Goal: Transaction & Acquisition: Subscribe to service/newsletter

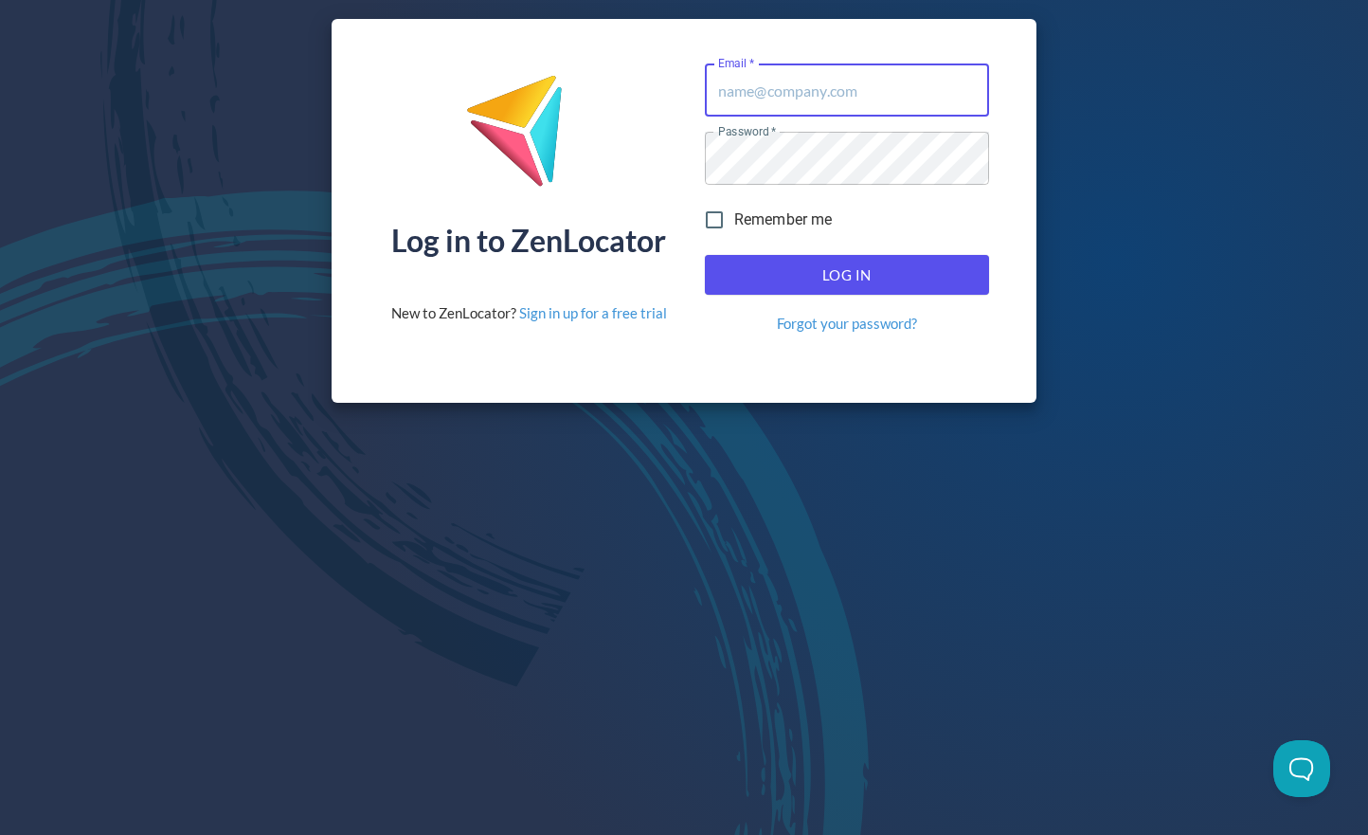
type input "[EMAIL_ADDRESS][DOMAIN_NAME]"
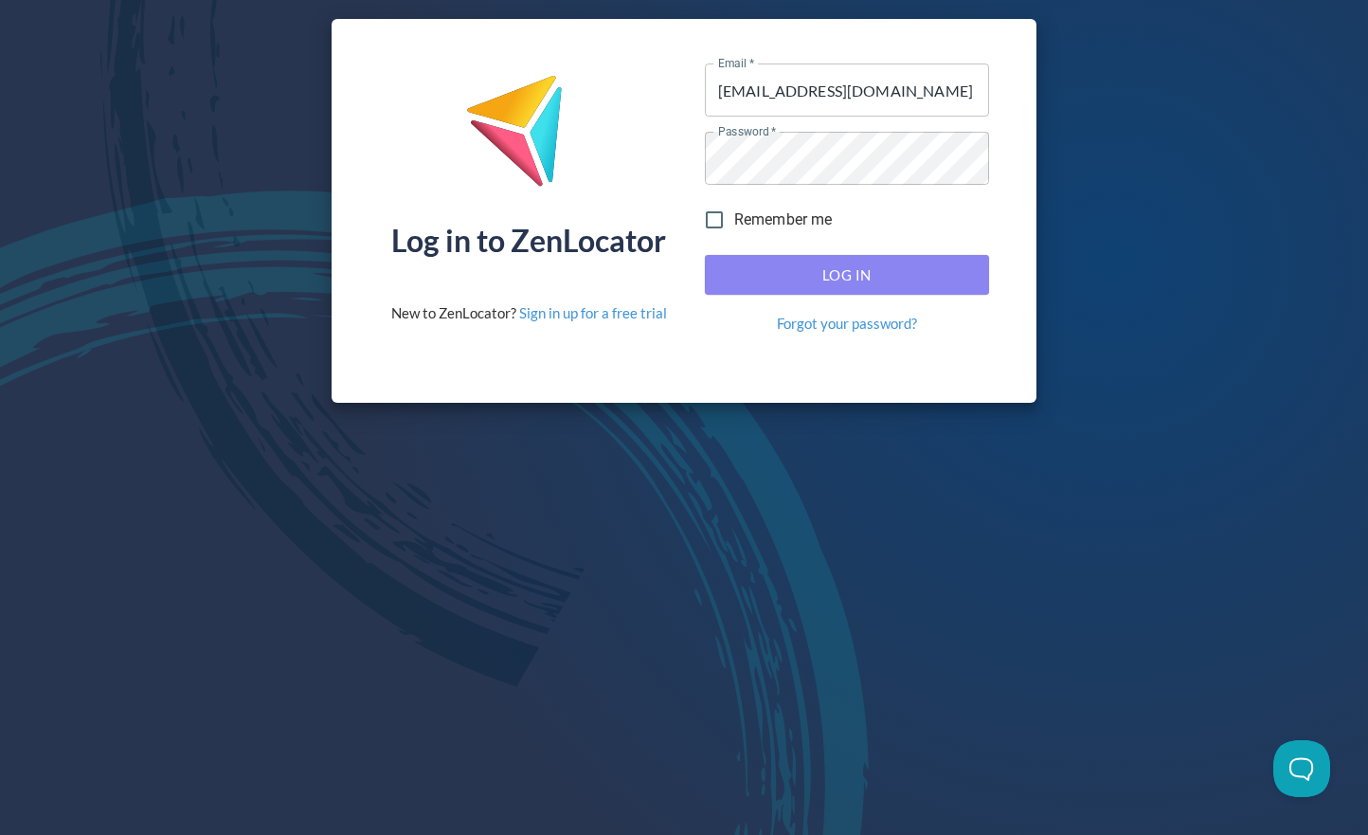
click at [746, 285] on span "Log In" at bounding box center [847, 274] width 243 height 25
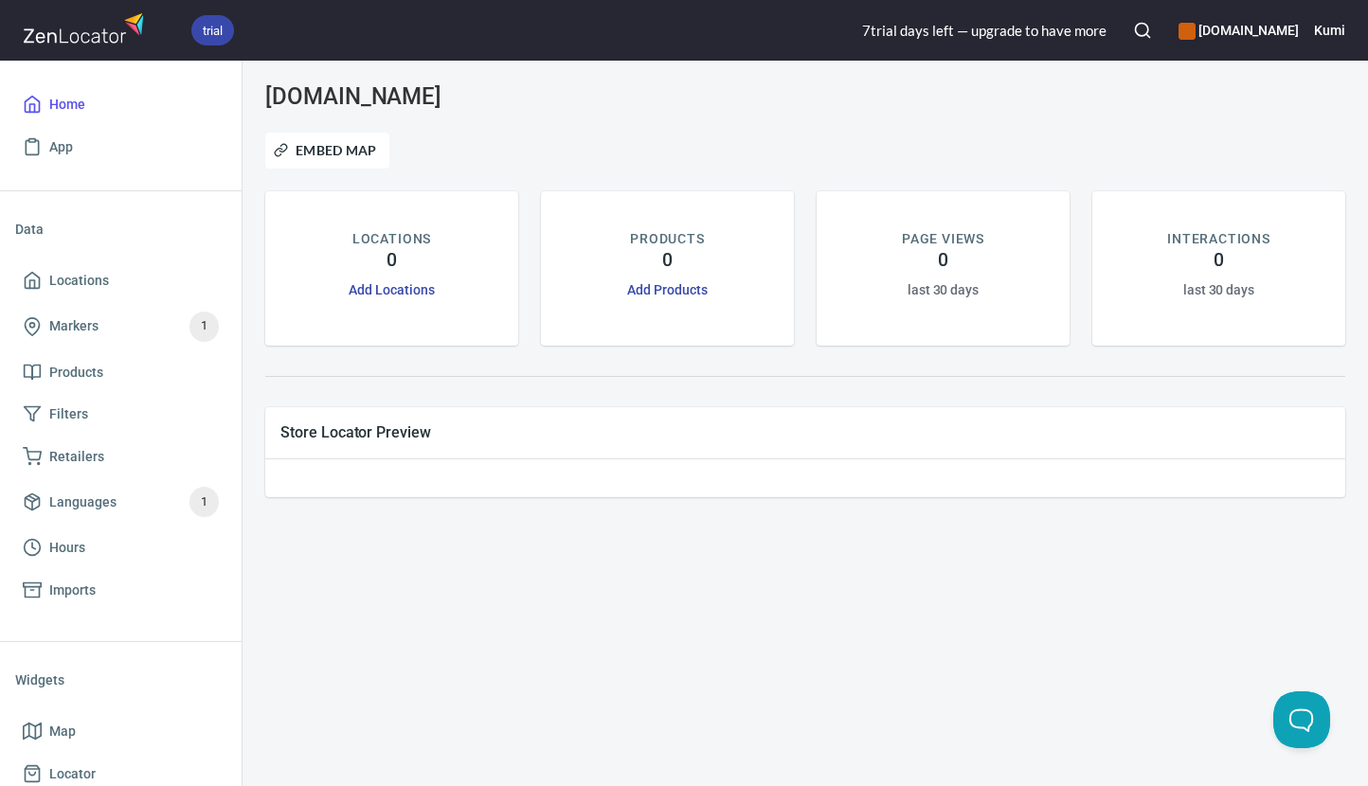
click at [1321, 31] on h6 "Kumi" at bounding box center [1329, 30] width 31 height 21
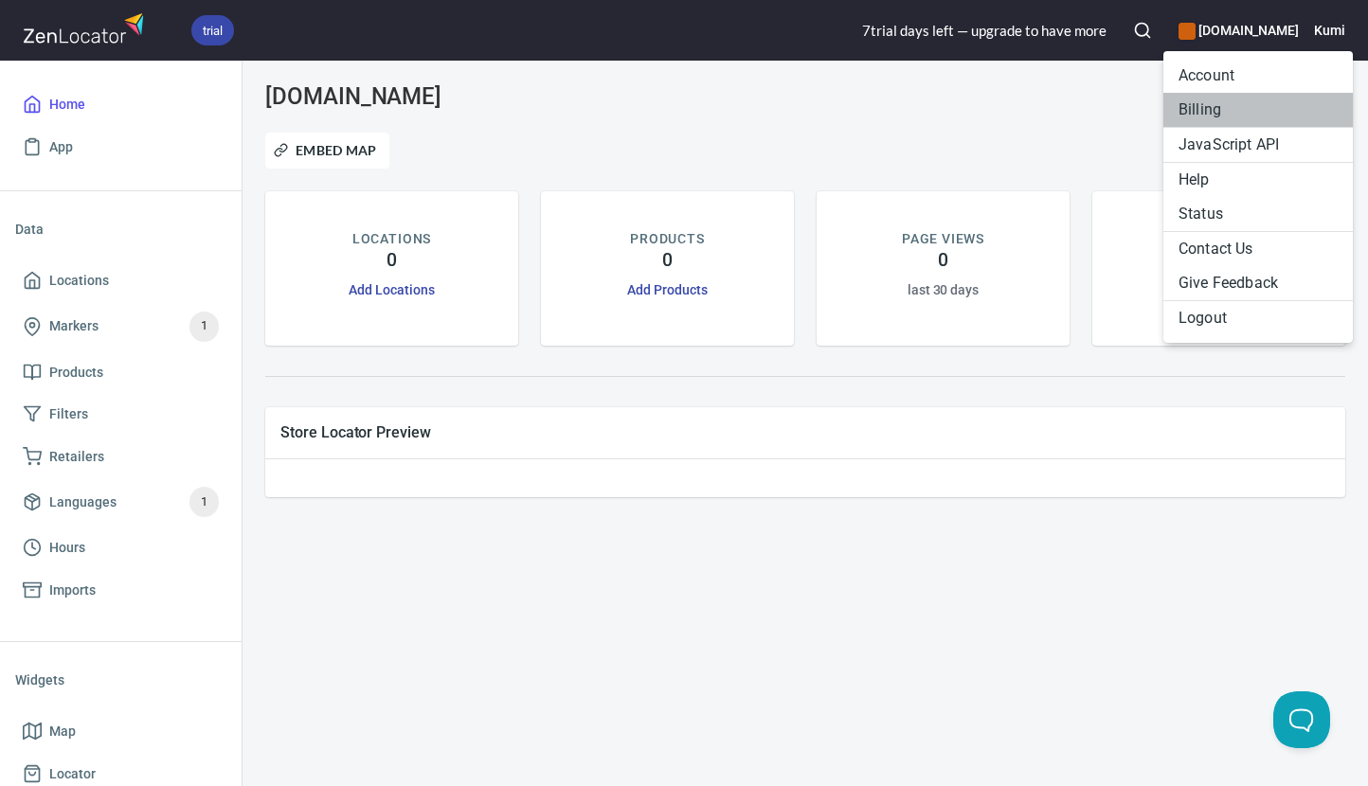
click at [1239, 111] on li "Billing" at bounding box center [1257, 110] width 189 height 34
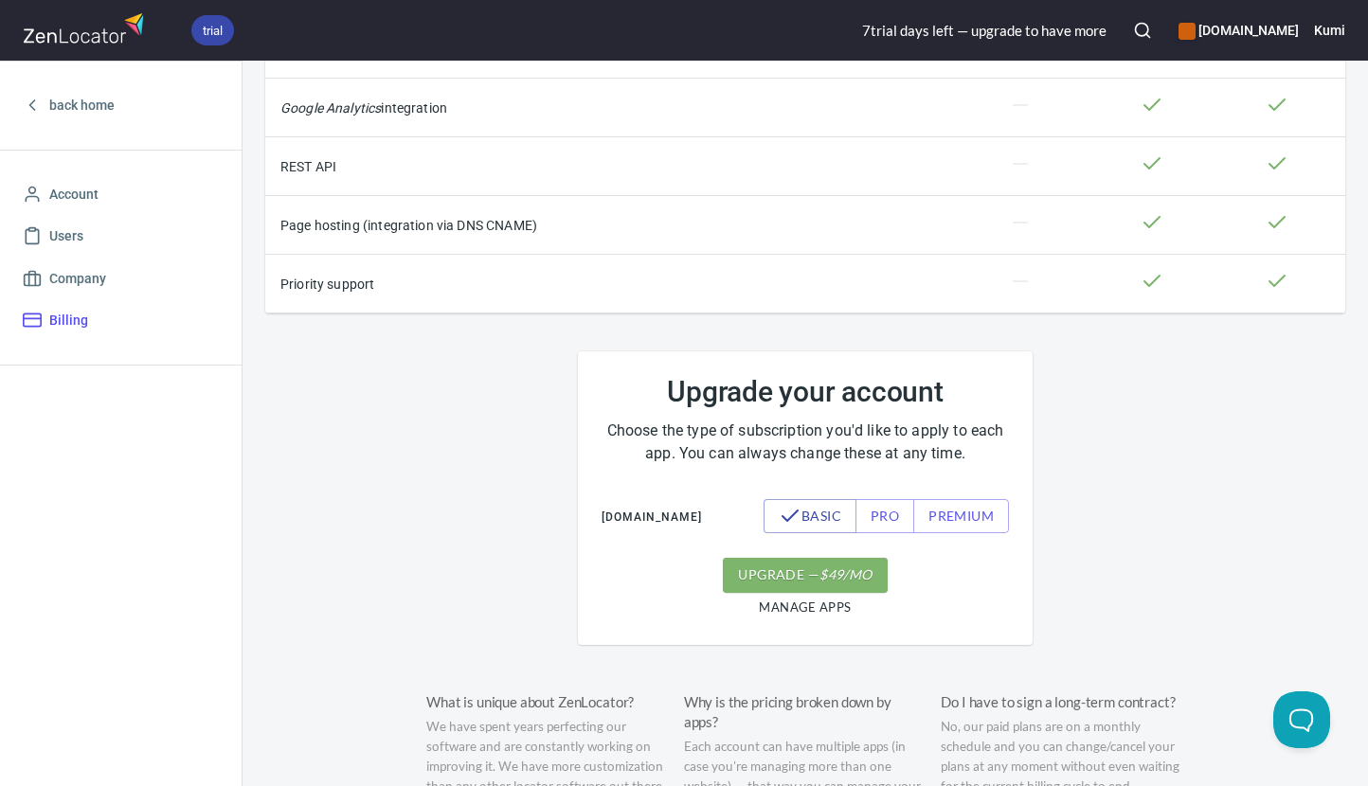
scroll to position [663, 0]
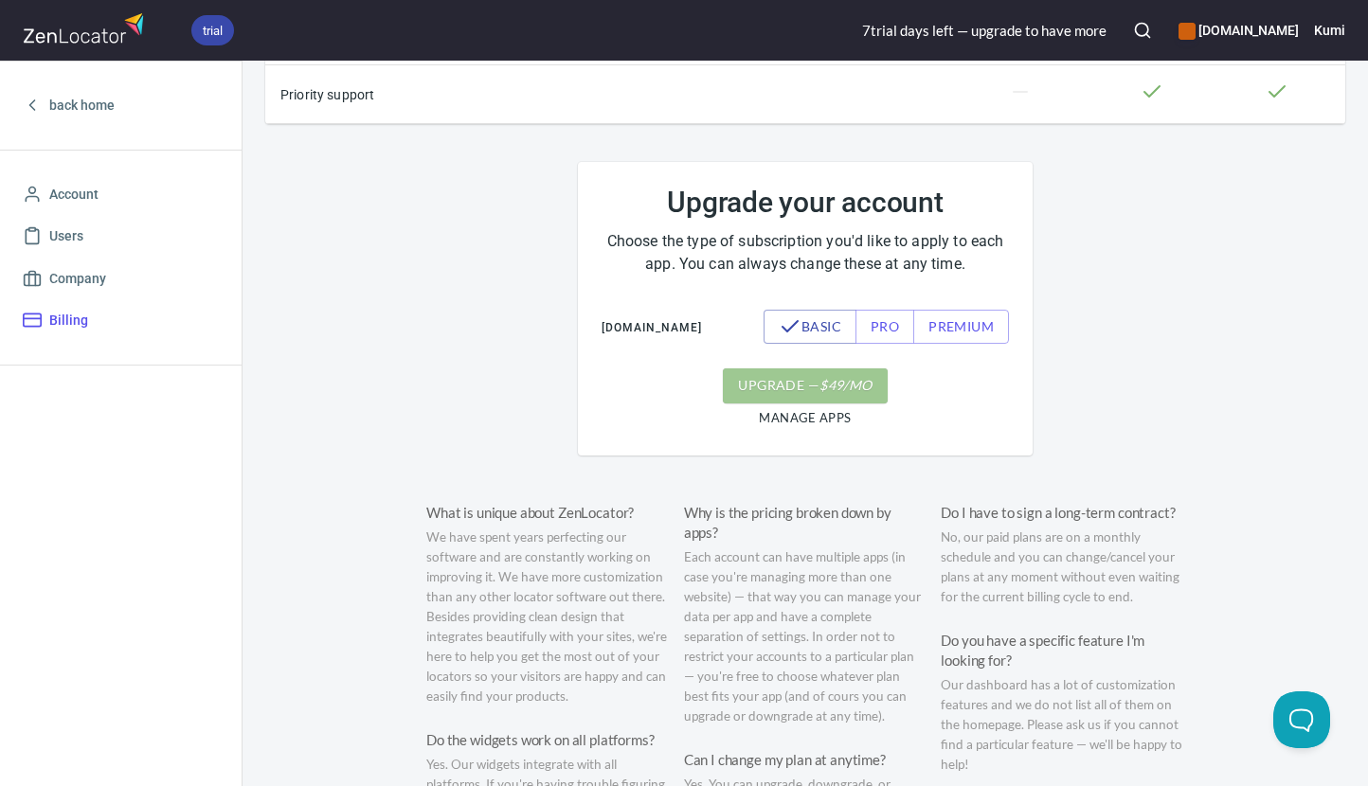
click at [842, 398] on em "$ 49 /mo" at bounding box center [845, 386] width 52 height 24
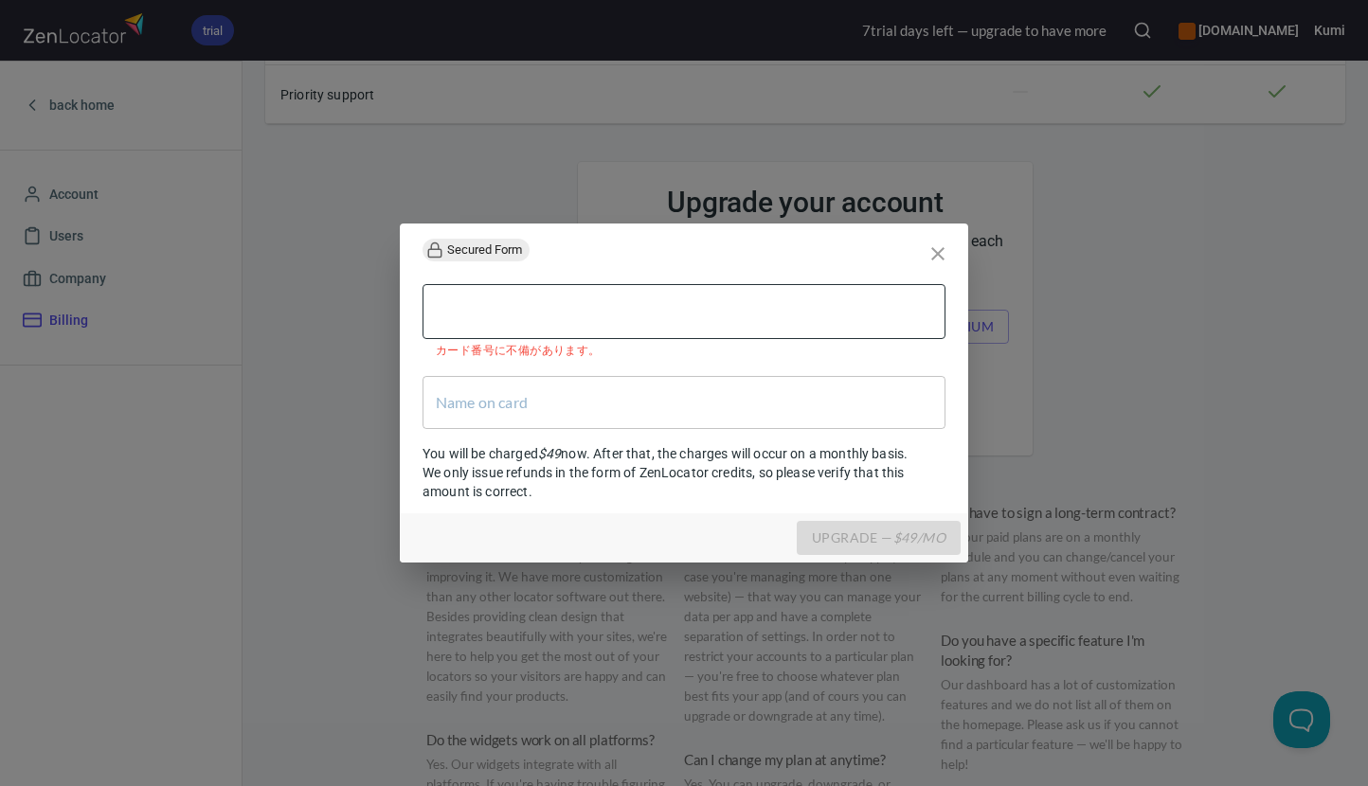
type input "[PERSON_NAME]"
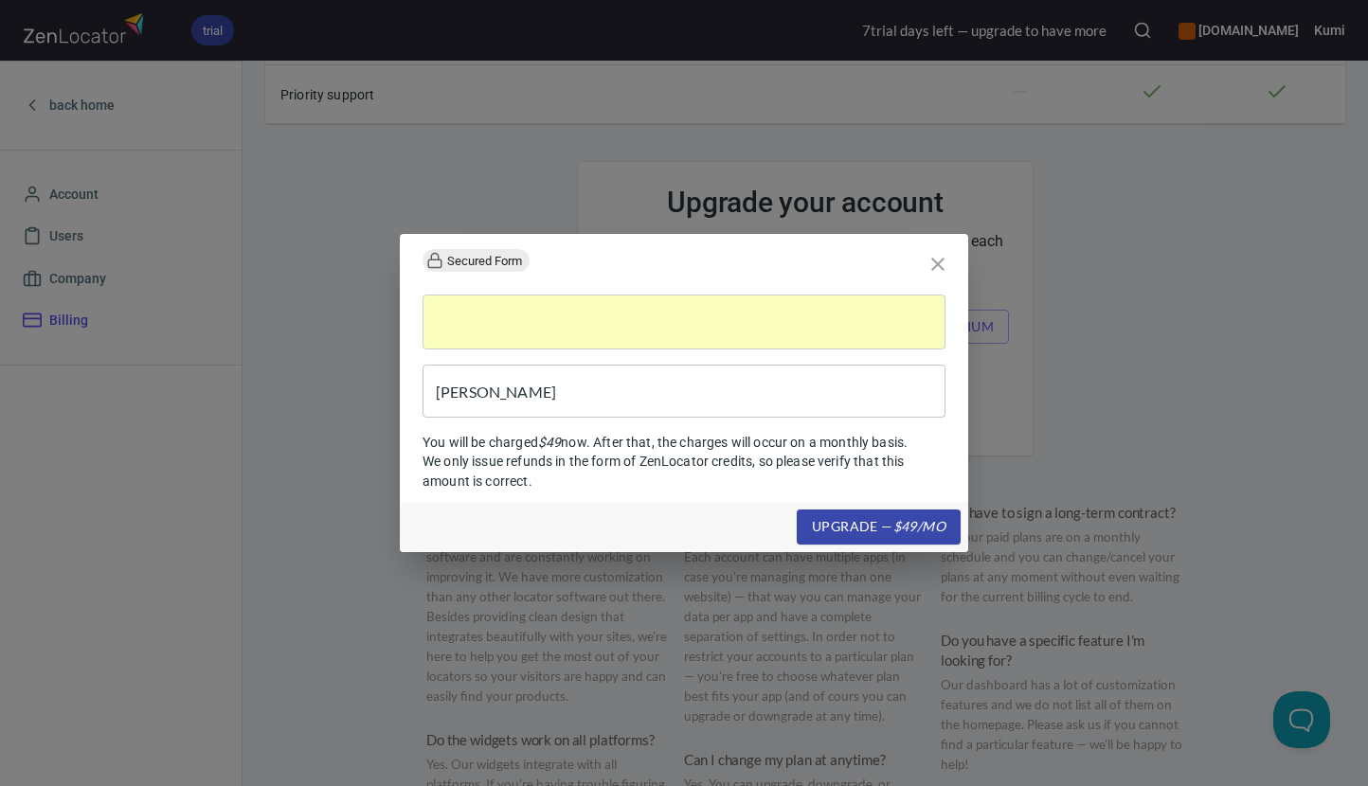
click at [886, 529] on span "upgrade — $ 49 /mo" at bounding box center [879, 527] width 134 height 24
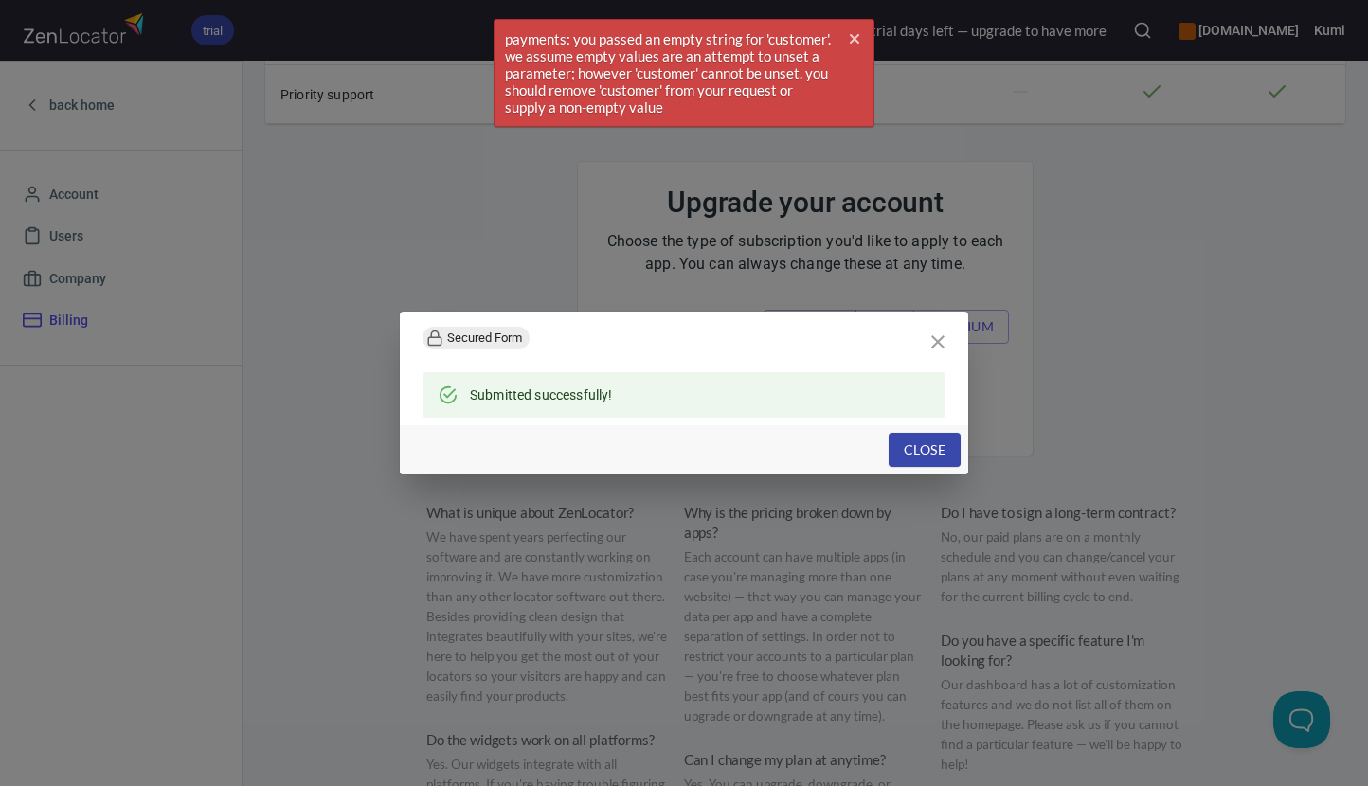
click at [922, 442] on span "Close" at bounding box center [925, 451] width 42 height 24
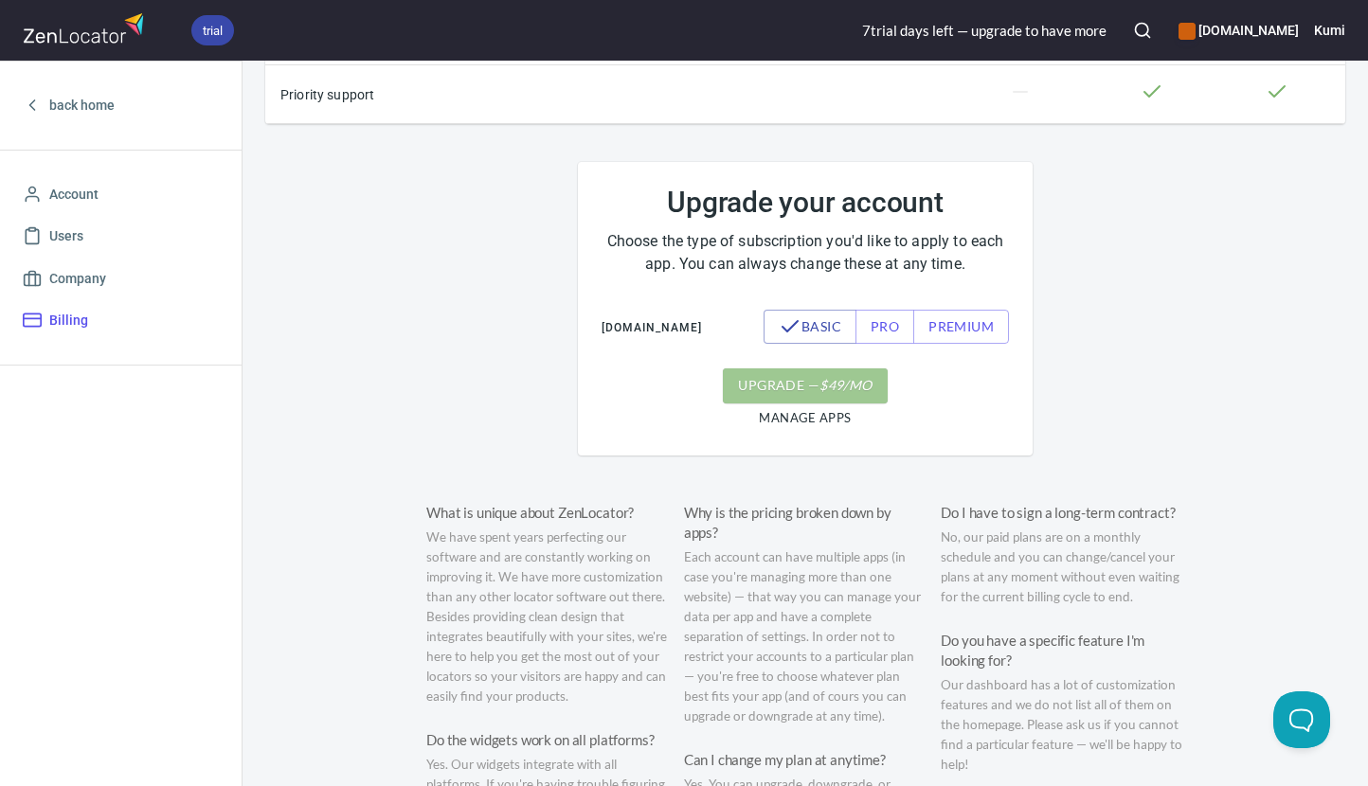
click at [837, 398] on em "$ 49 /mo" at bounding box center [845, 386] width 52 height 24
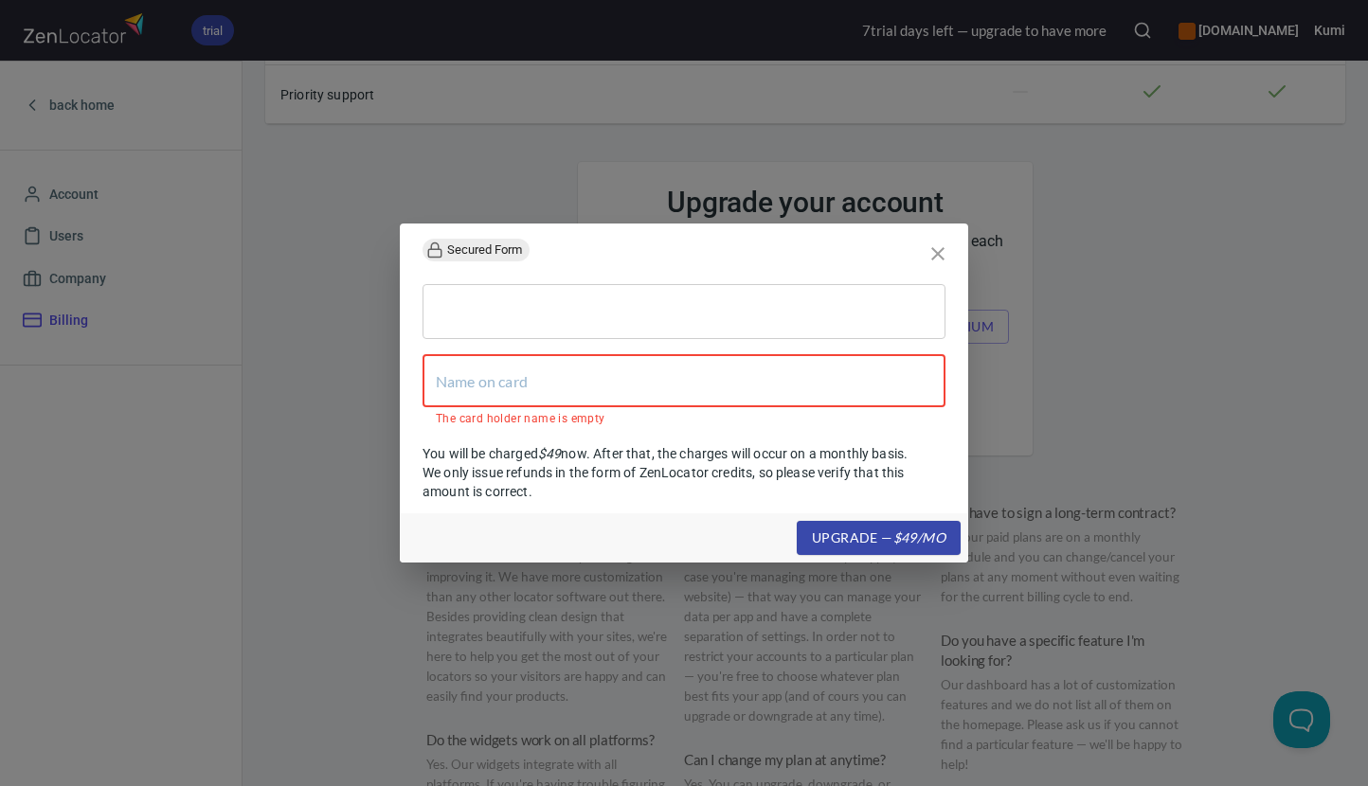
click at [653, 382] on input "text" at bounding box center [684, 380] width 523 height 53
type input "[PERSON_NAME]"
type input "N"
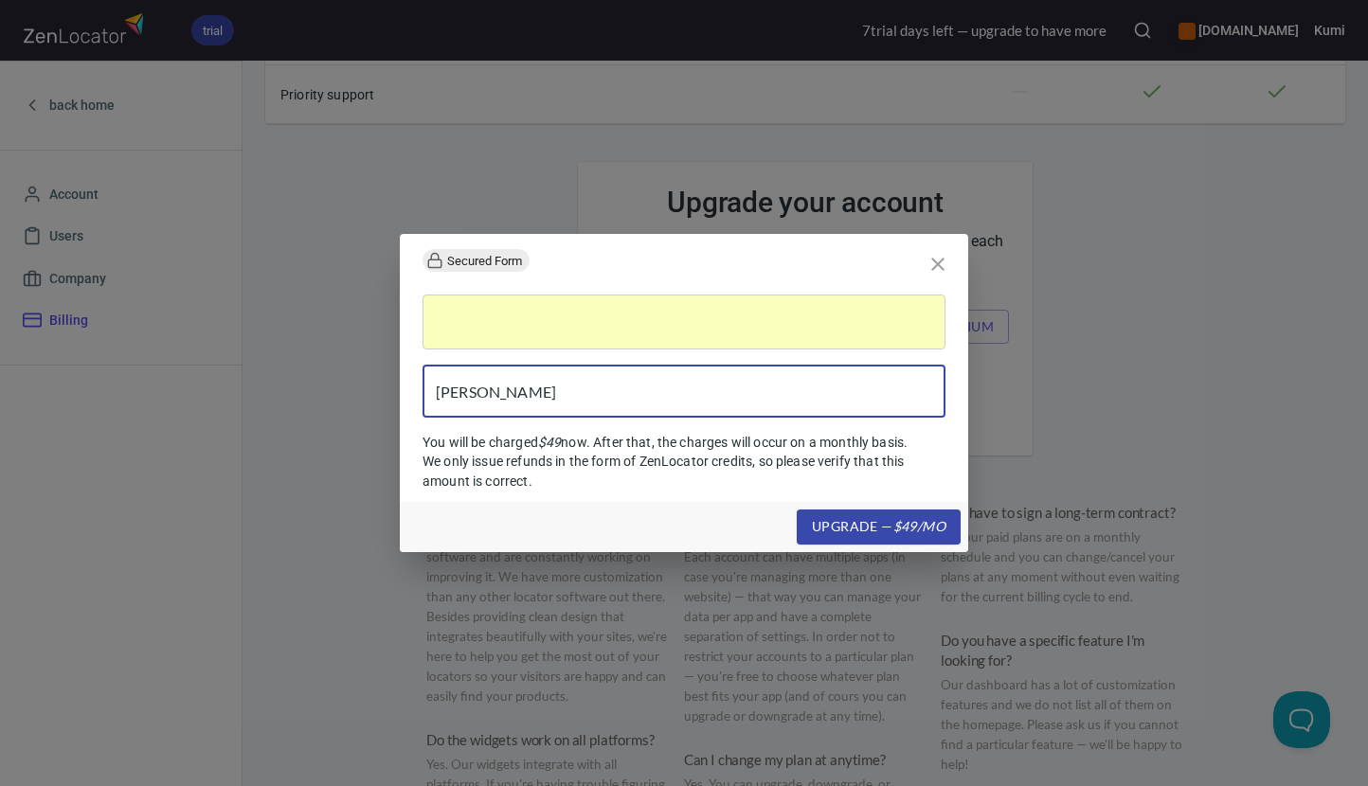
click at [665, 402] on input "[PERSON_NAME]" at bounding box center [684, 391] width 523 height 53
click at [846, 458] on p "You will be charged $ 49 now. After that, the charges will occur on a monthly b…" at bounding box center [684, 461] width 523 height 57
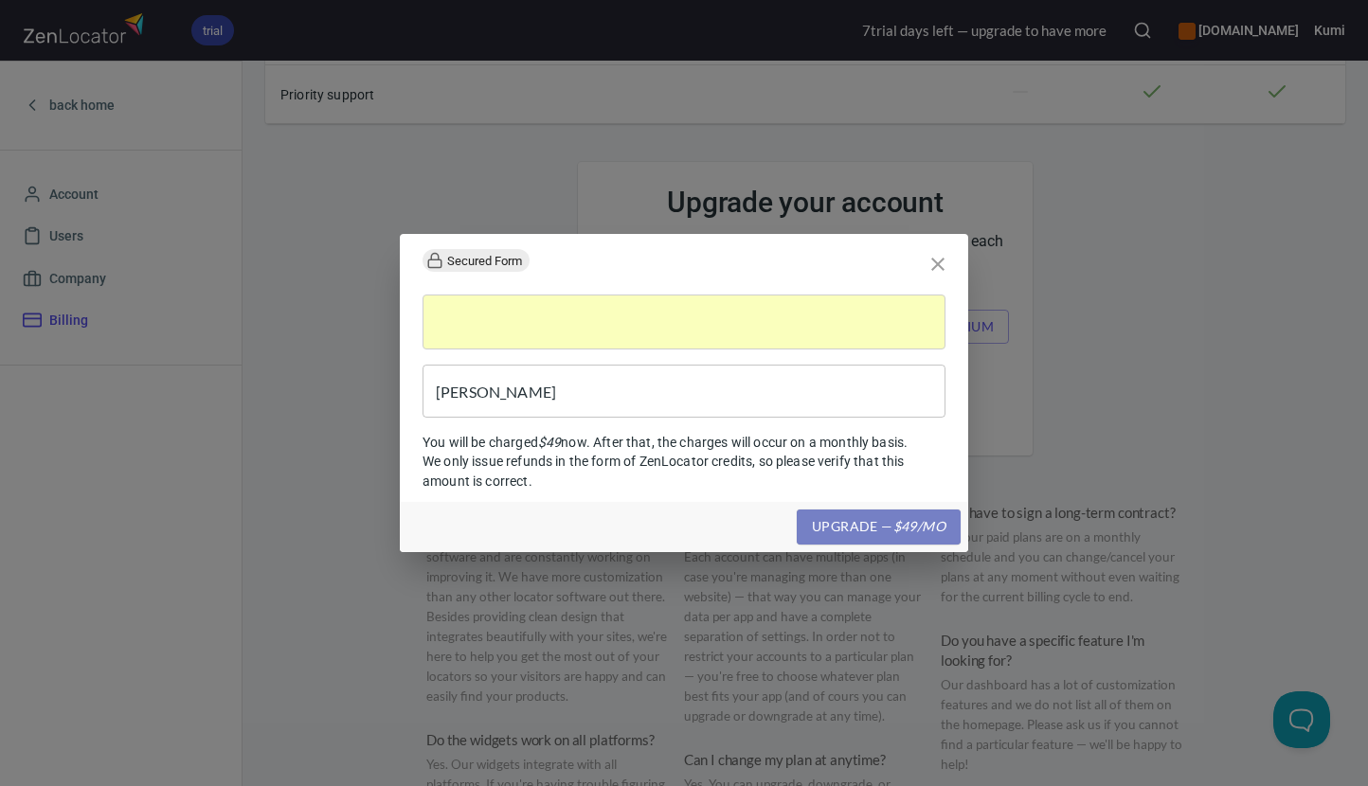
click at [909, 526] on em "$ 49 /mo" at bounding box center [919, 527] width 52 height 24
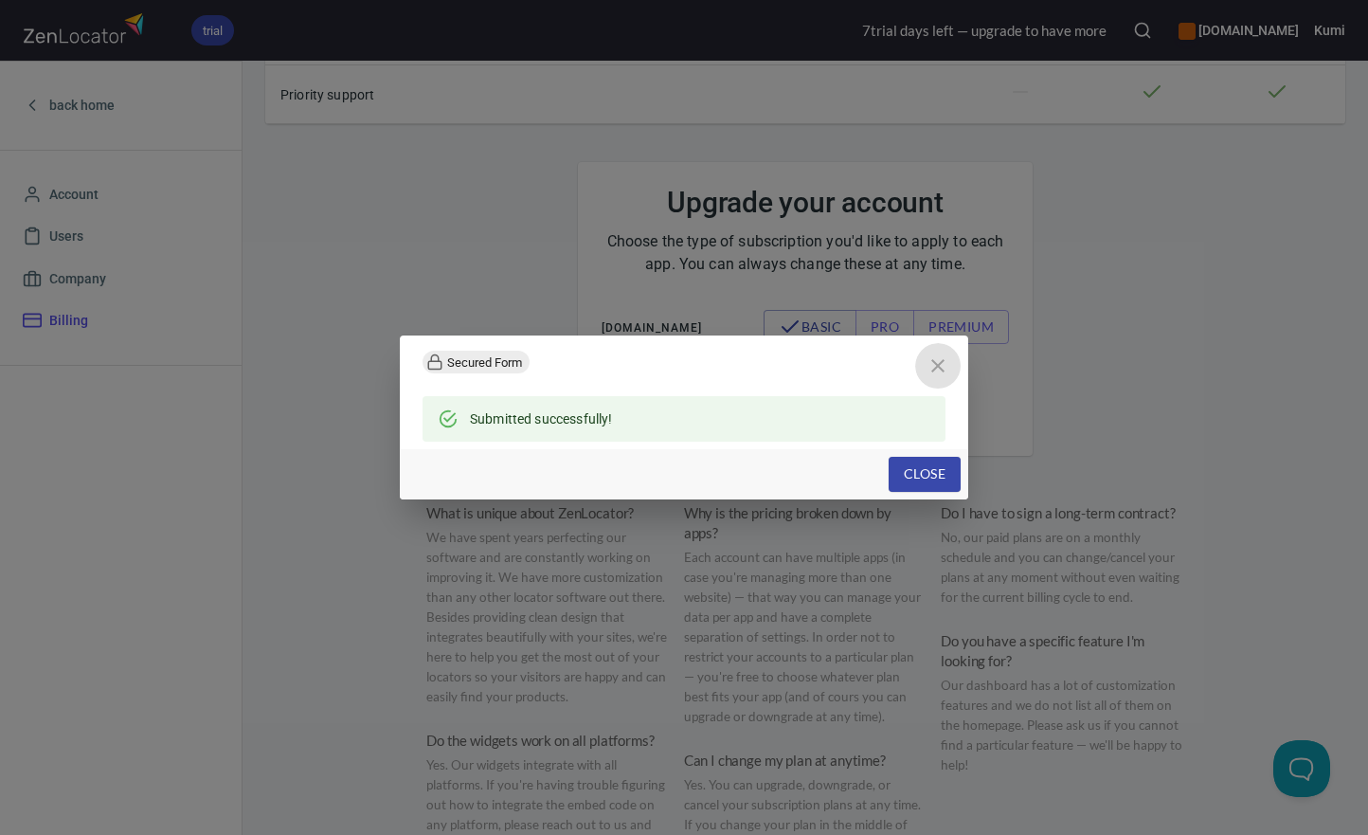
click at [940, 371] on icon "close" at bounding box center [938, 365] width 23 height 23
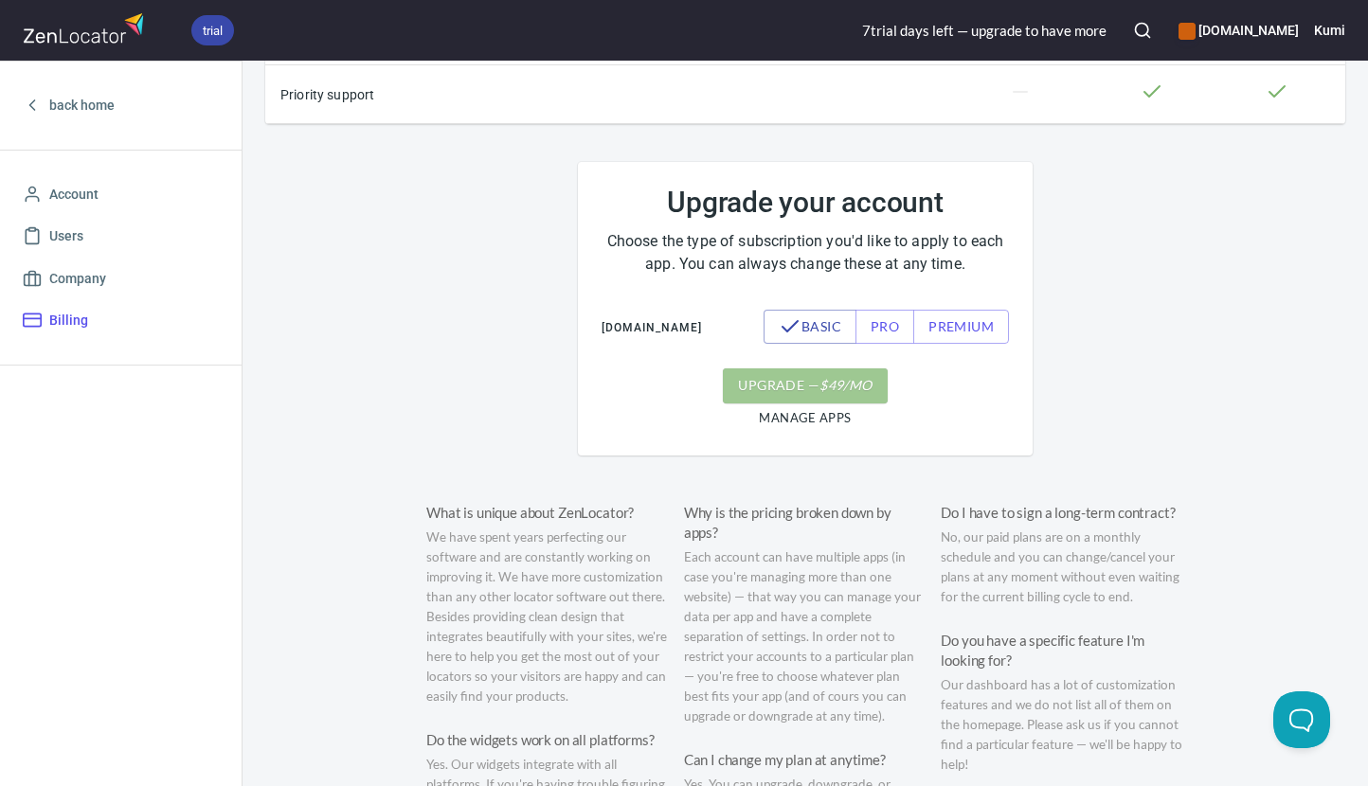
click at [837, 398] on em "$ 49 /mo" at bounding box center [845, 386] width 52 height 24
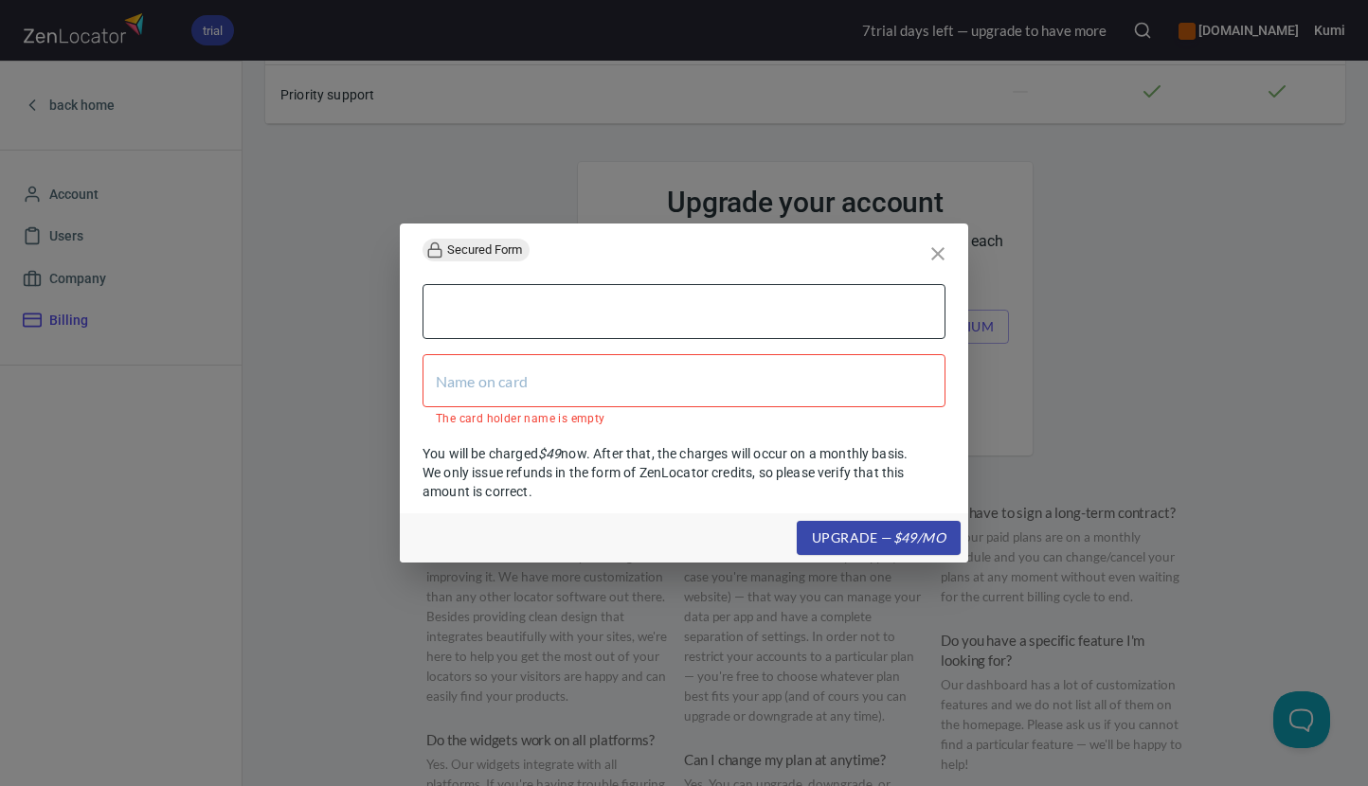
click at [629, 299] on div at bounding box center [684, 311] width 523 height 55
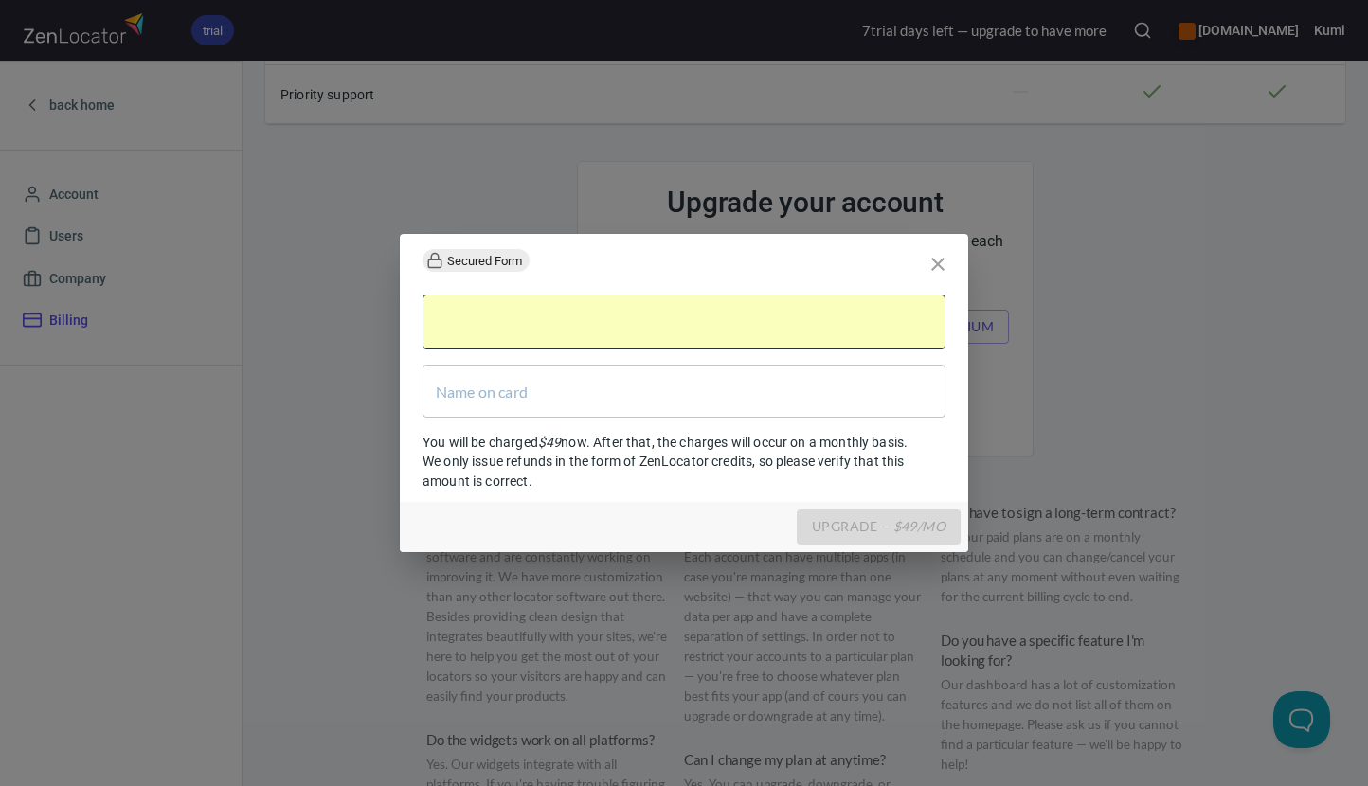
type input "[PERSON_NAME]"
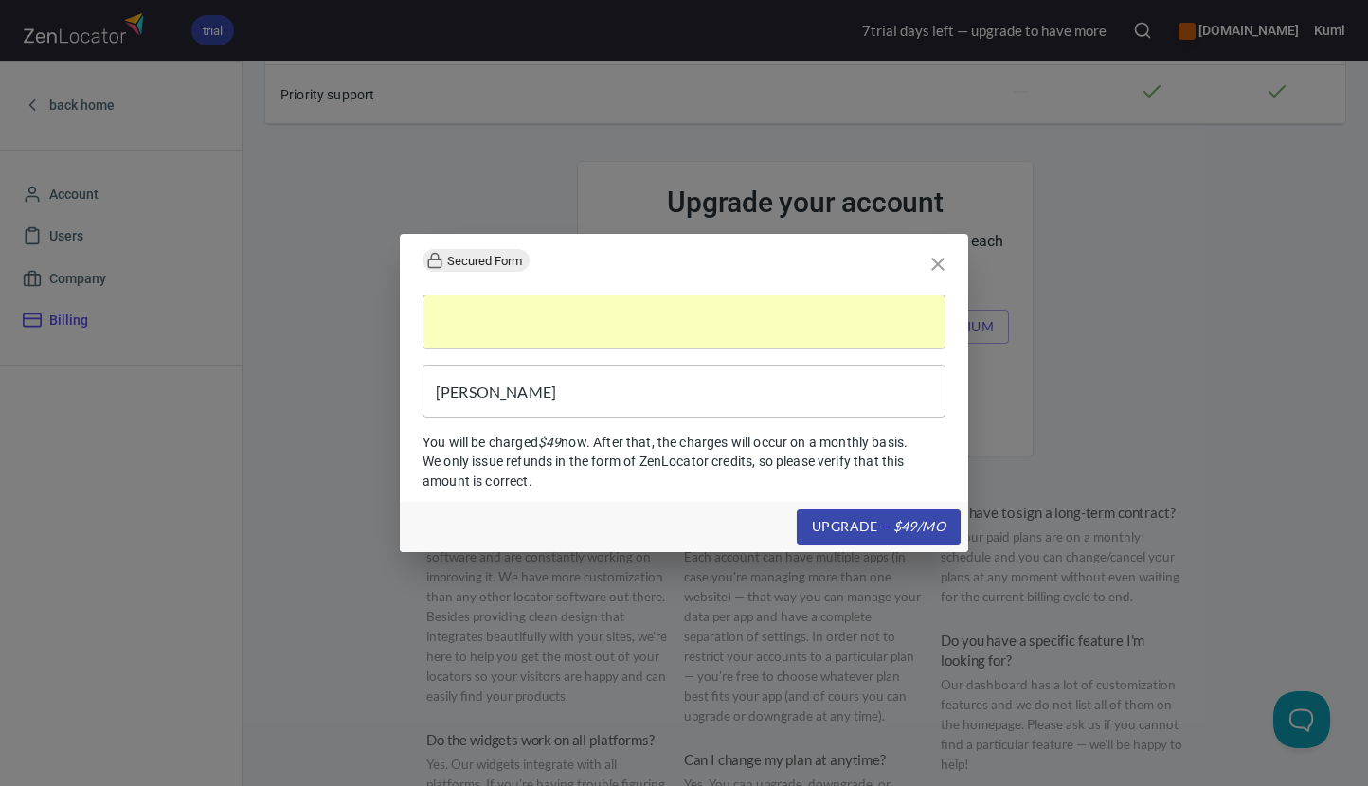
click at [742, 400] on input "[PERSON_NAME]" at bounding box center [684, 391] width 523 height 53
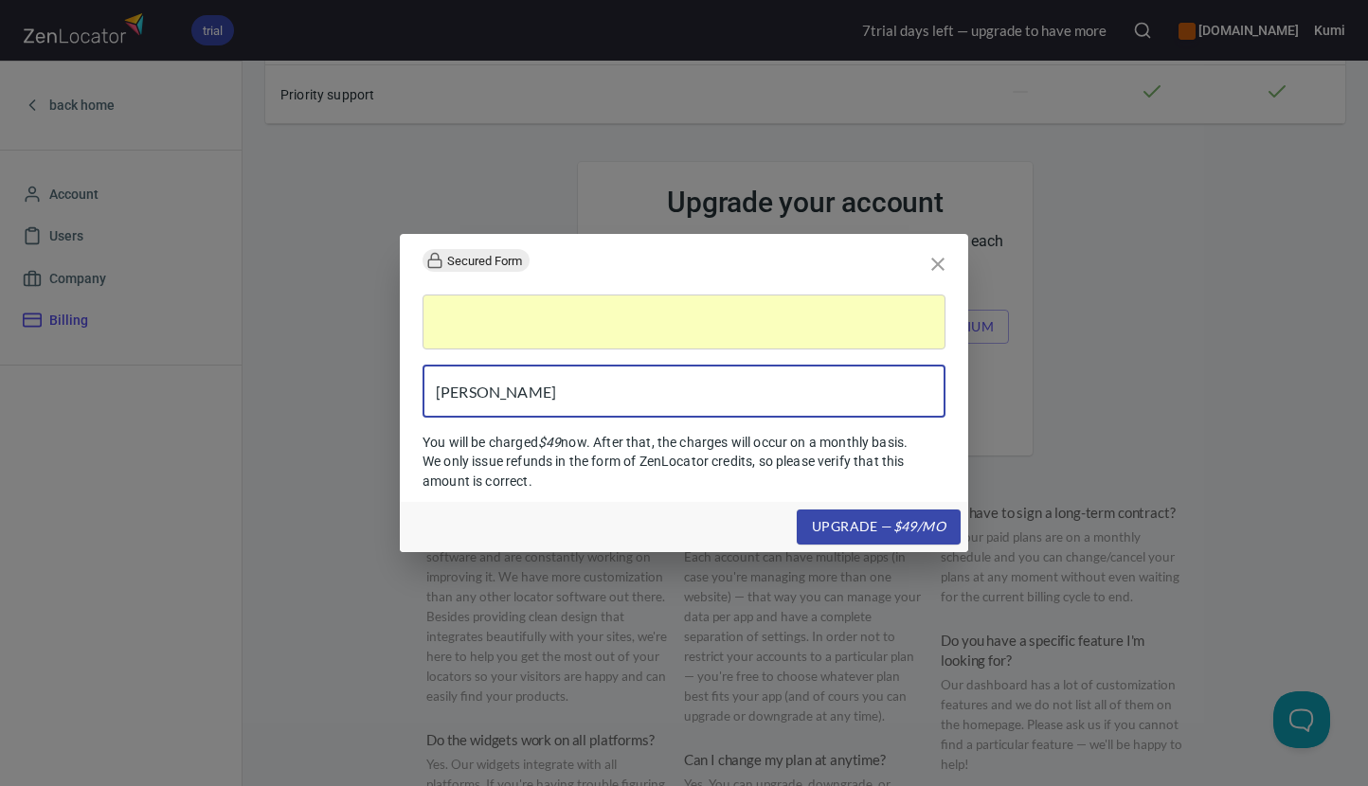
click at [737, 391] on input "[PERSON_NAME]" at bounding box center [684, 391] width 523 height 53
click at [709, 387] on input "[PERSON_NAME]" at bounding box center [684, 391] width 523 height 53
drag, startPoint x: 910, startPoint y: 394, endPoint x: 910, endPoint y: 408, distance: 14.2
click at [910, 394] on input "[PERSON_NAME]" at bounding box center [684, 391] width 523 height 53
click at [907, 531] on em "$ 49 /mo" at bounding box center [919, 527] width 52 height 24
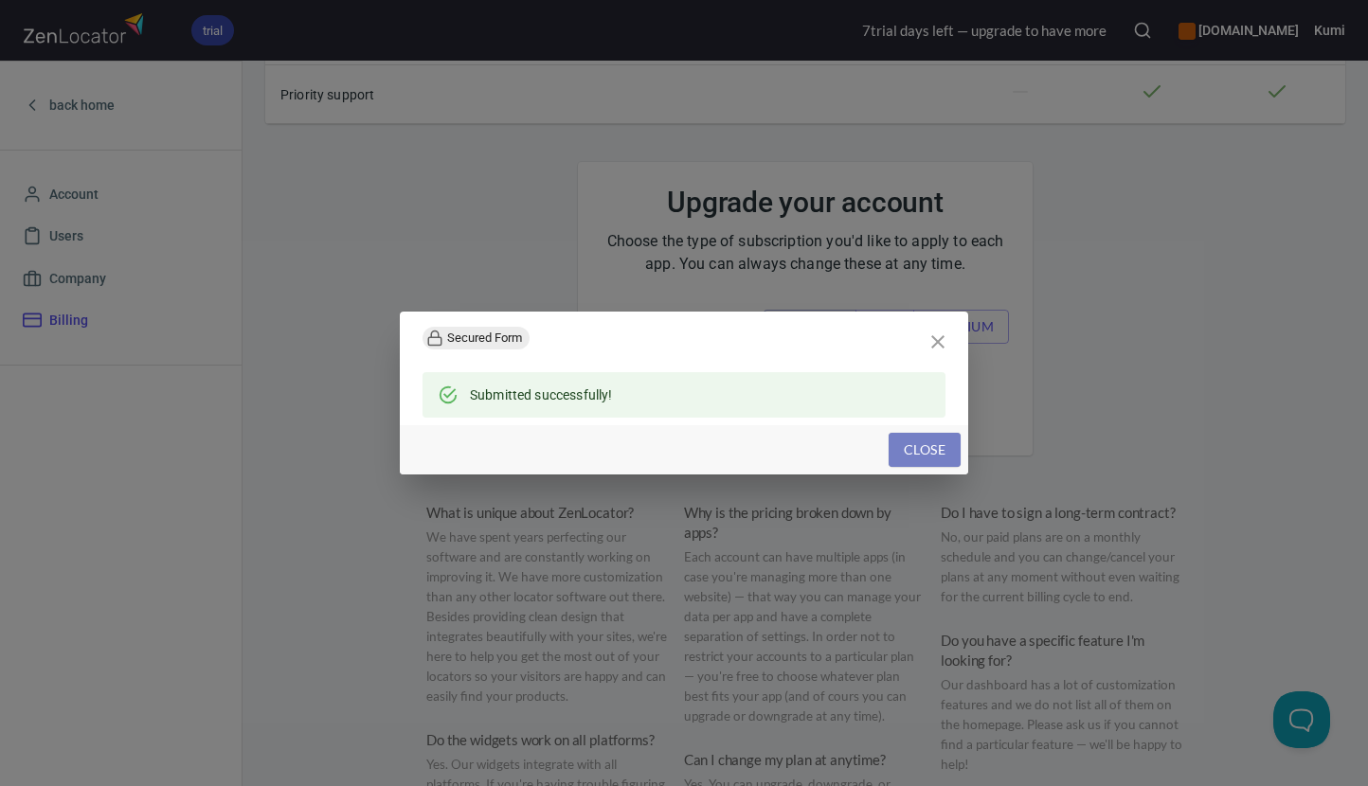
click at [937, 448] on span "Close" at bounding box center [925, 451] width 42 height 24
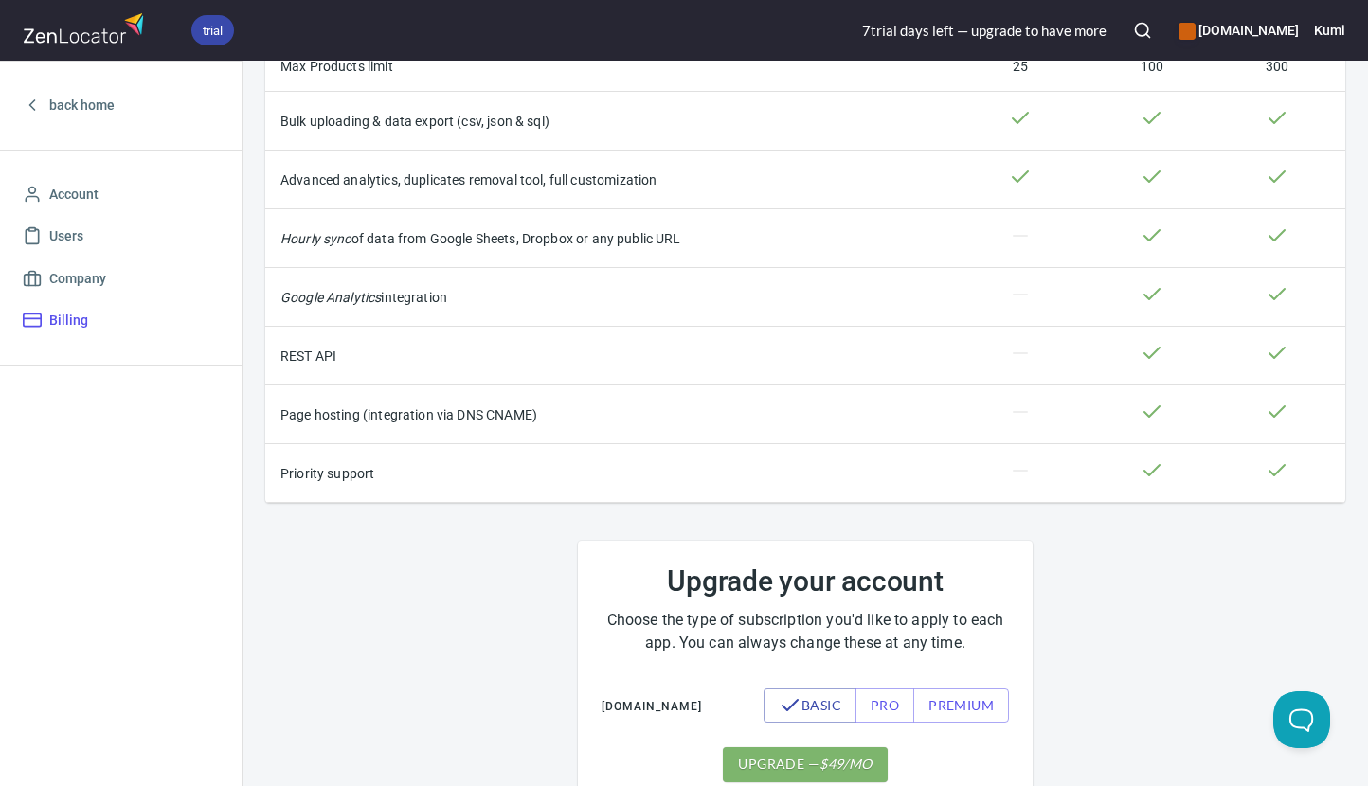
scroll to position [758, 0]
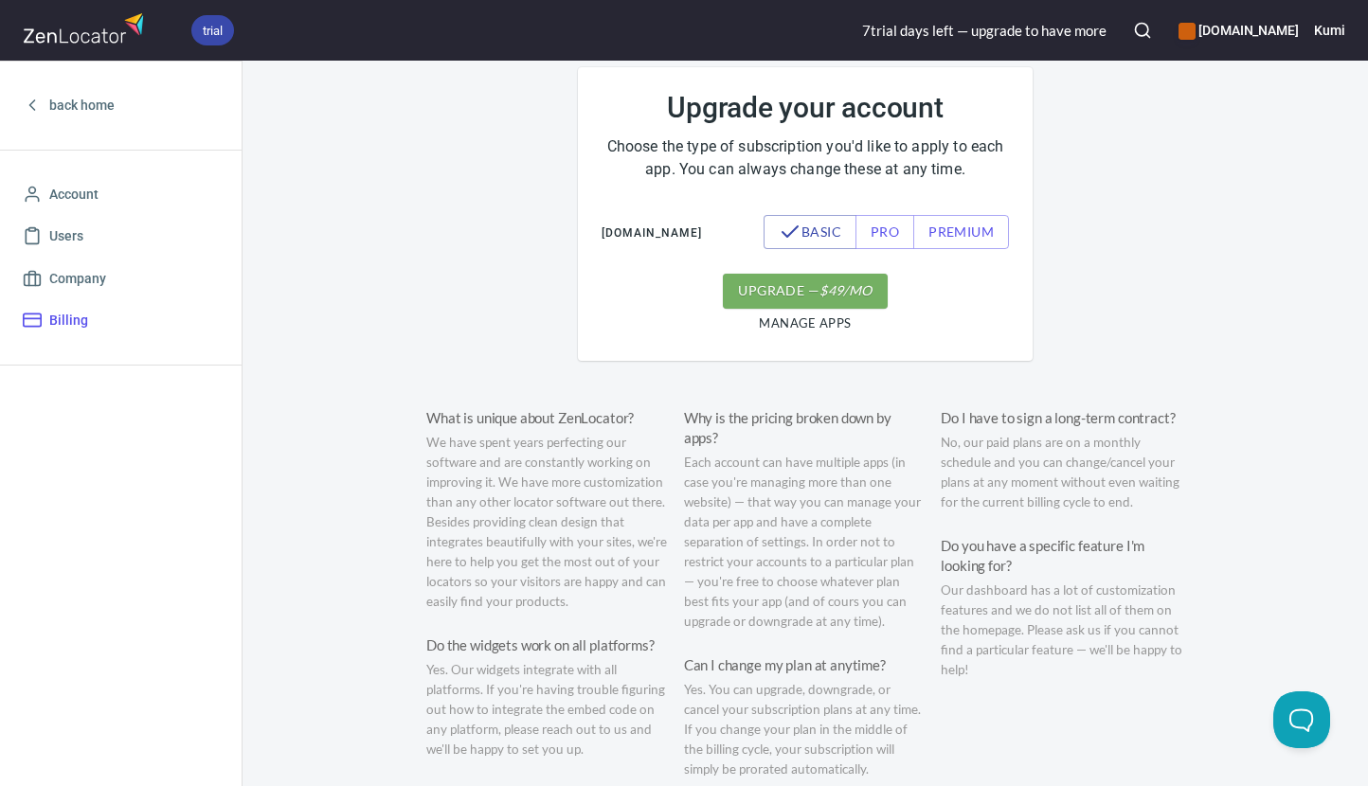
click at [831, 303] on em "$ 49 /mo" at bounding box center [845, 291] width 52 height 24
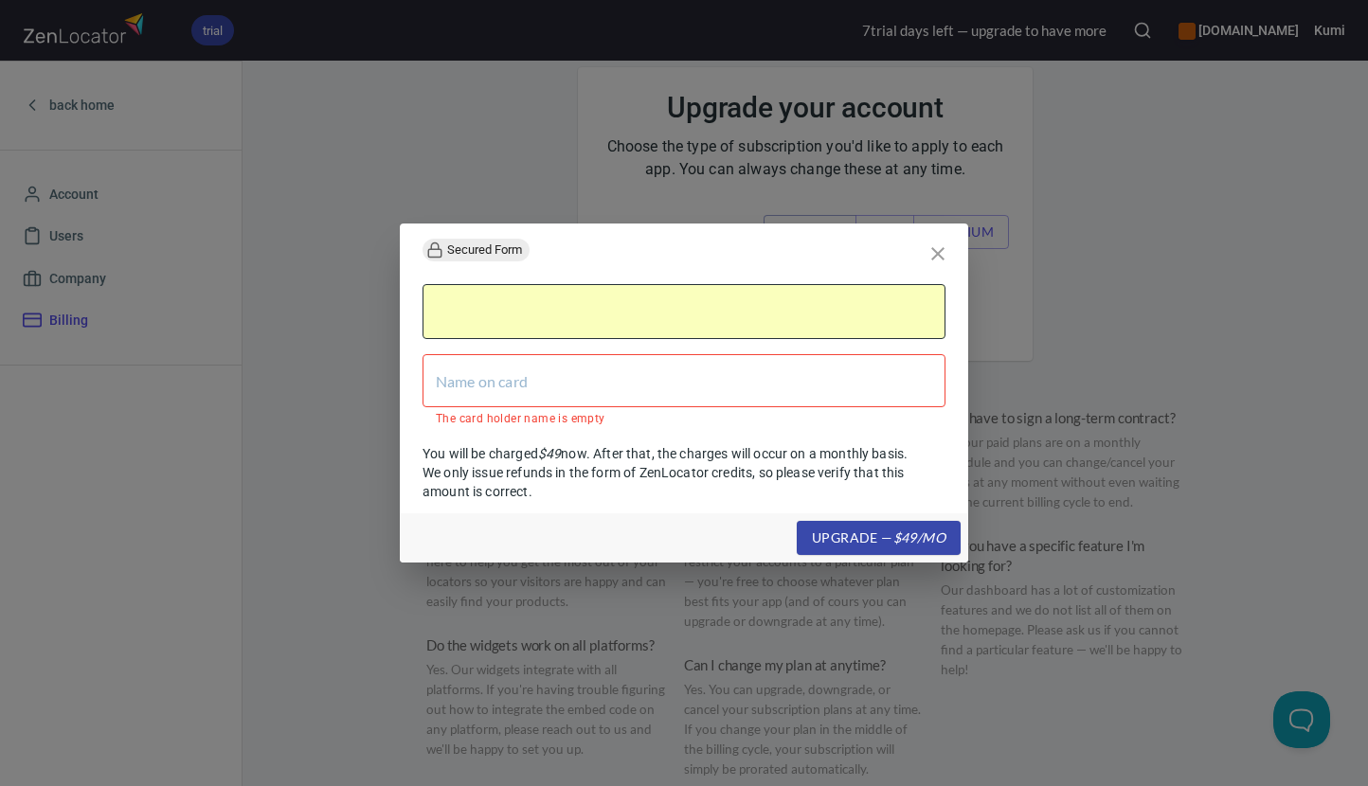
type input "N"
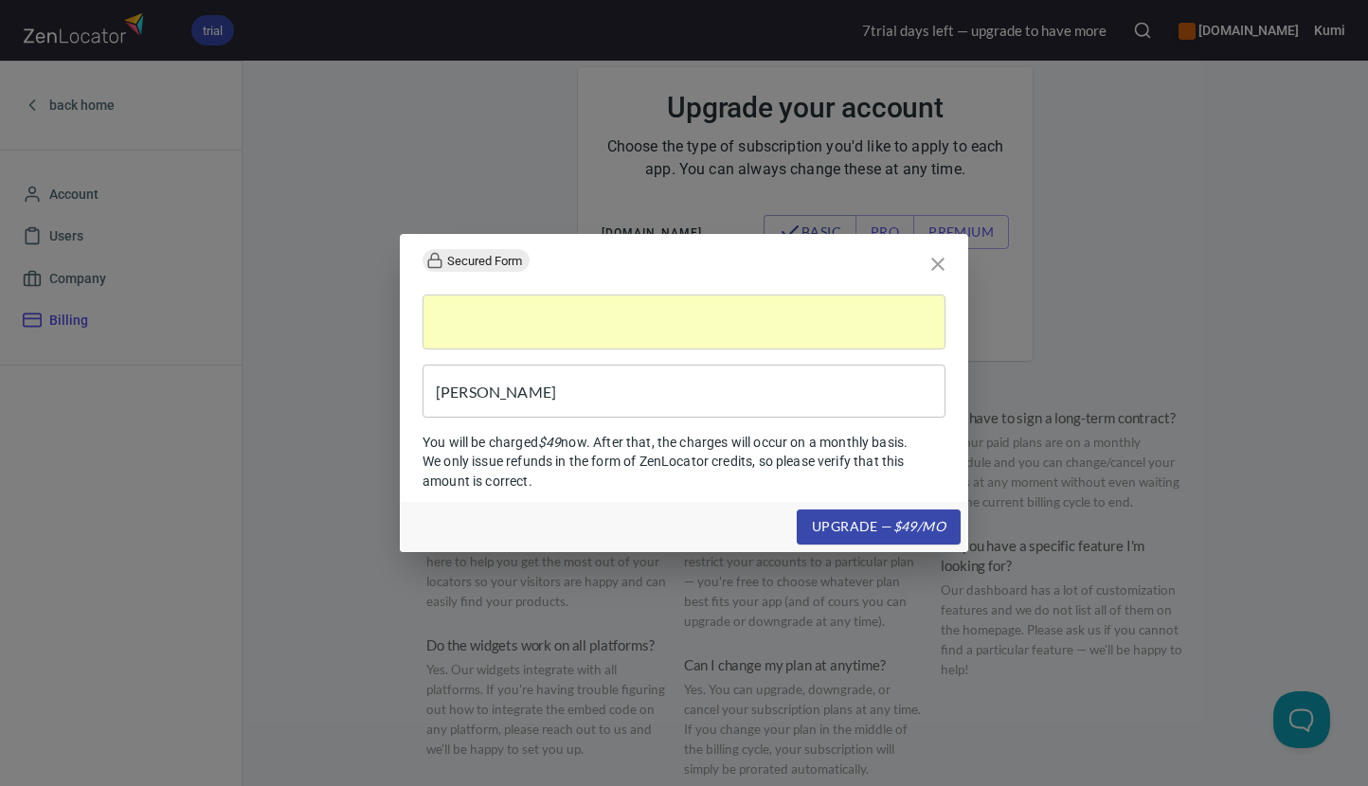
click at [629, 378] on input "[PERSON_NAME]" at bounding box center [684, 391] width 523 height 53
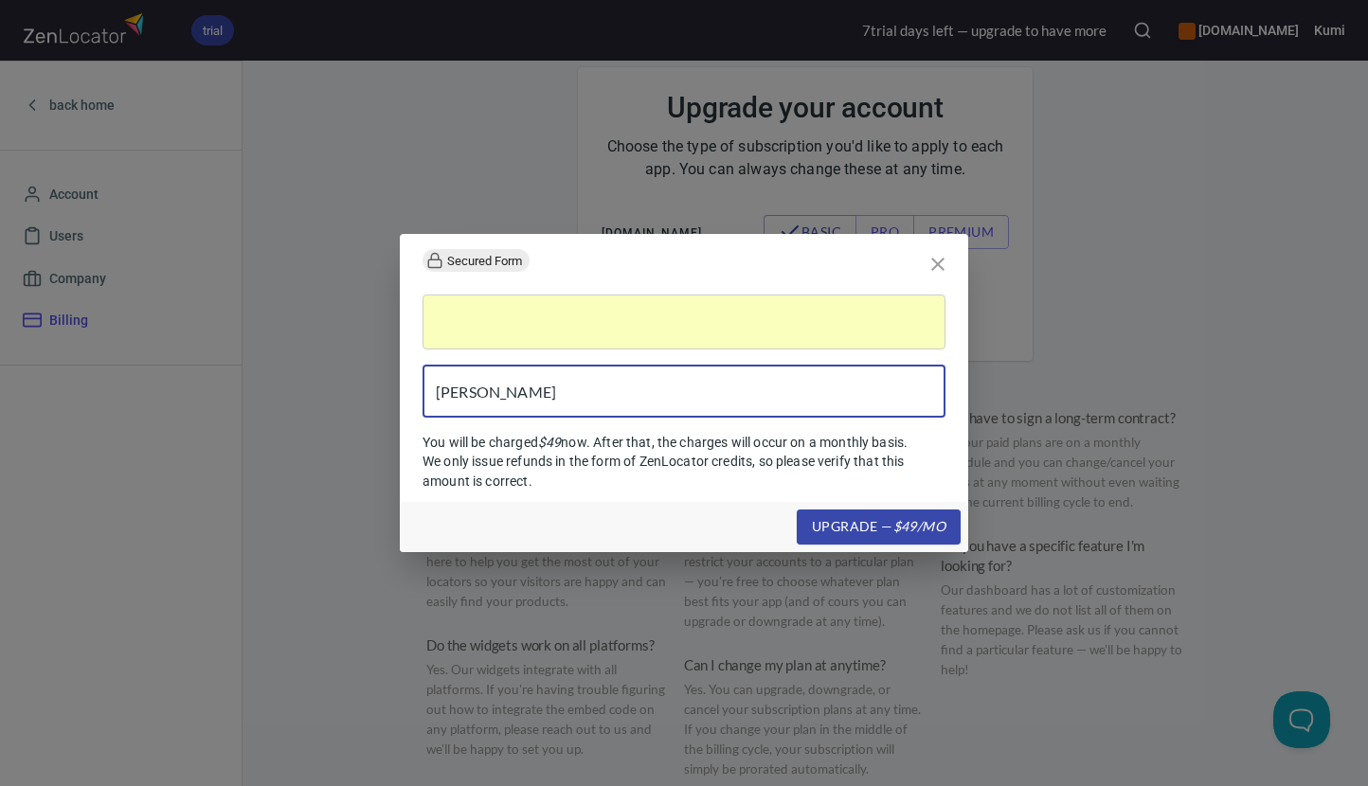
click at [576, 391] on input "[PERSON_NAME]" at bounding box center [684, 391] width 523 height 53
drag, startPoint x: 617, startPoint y: 393, endPoint x: 205, endPoint y: 361, distance: 413.4
click at [205, 361] on div "Secured Form N [PERSON_NAME] ​ You will be charged $ 49 now. After that, the ch…" at bounding box center [684, 393] width 1368 height 786
type input "[PERSON_NAME]"
click at [881, 391] on input "[PERSON_NAME]" at bounding box center [684, 391] width 523 height 53
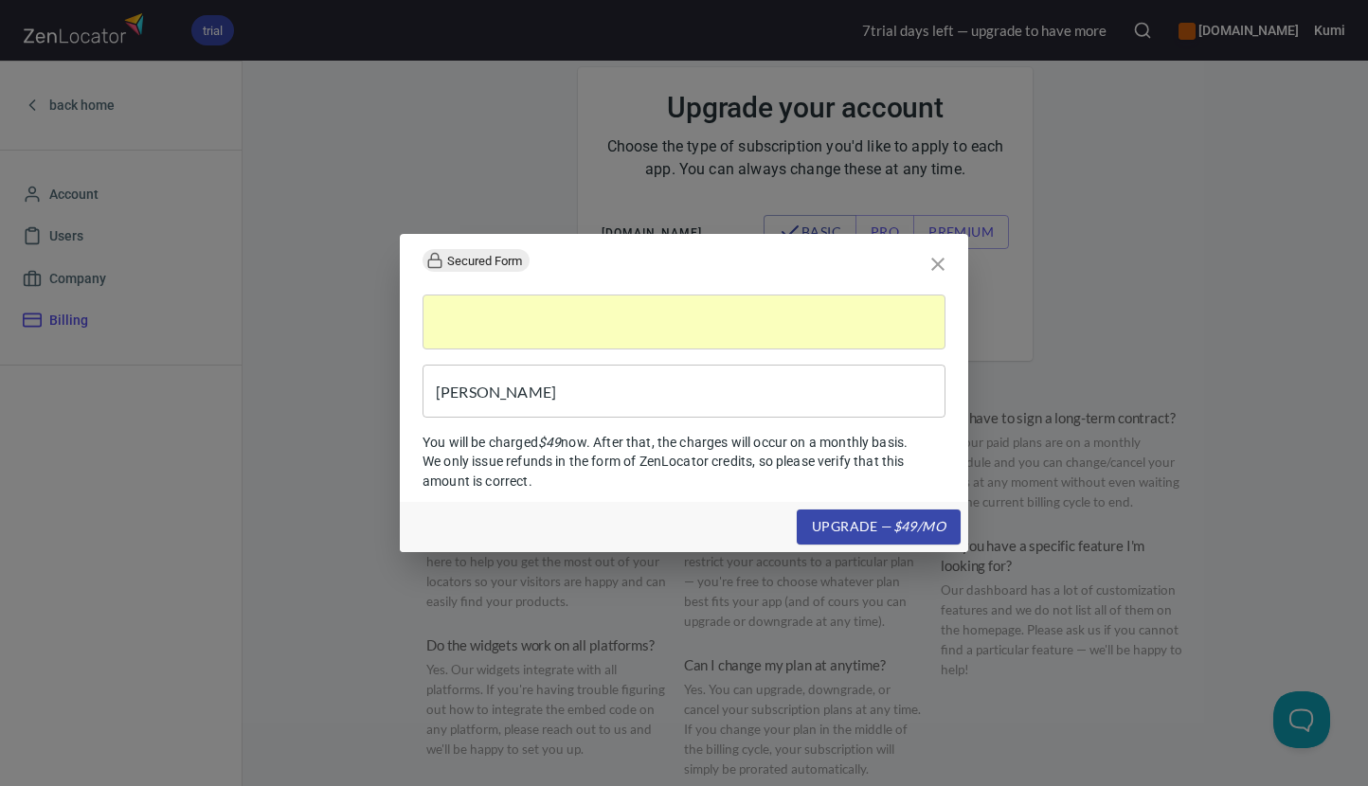
click at [781, 455] on p "You will be charged $ 49 now. After that, the charges will occur on a monthly b…" at bounding box center [684, 461] width 523 height 57
click at [909, 534] on em "$ 49 /mo" at bounding box center [919, 527] width 52 height 24
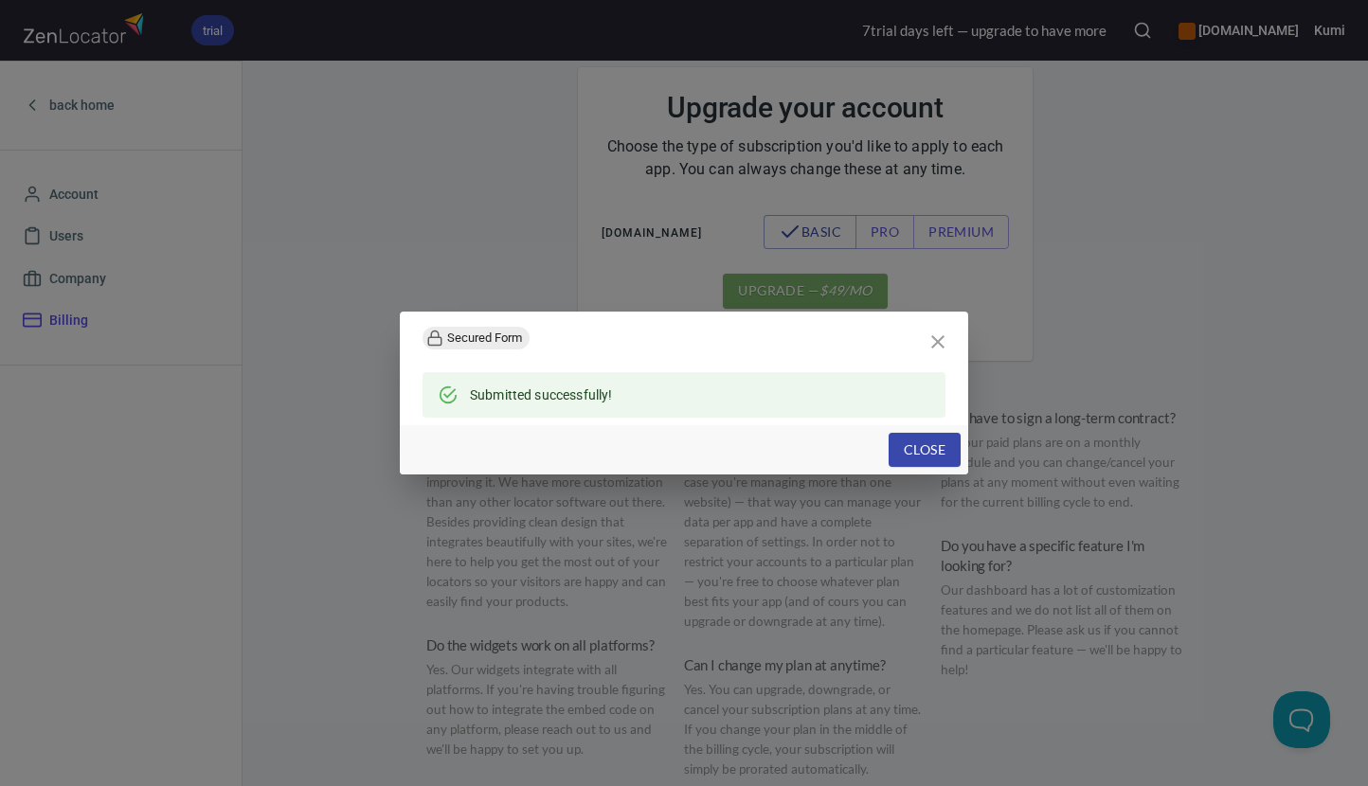
click at [944, 450] on span "Close" at bounding box center [925, 451] width 42 height 24
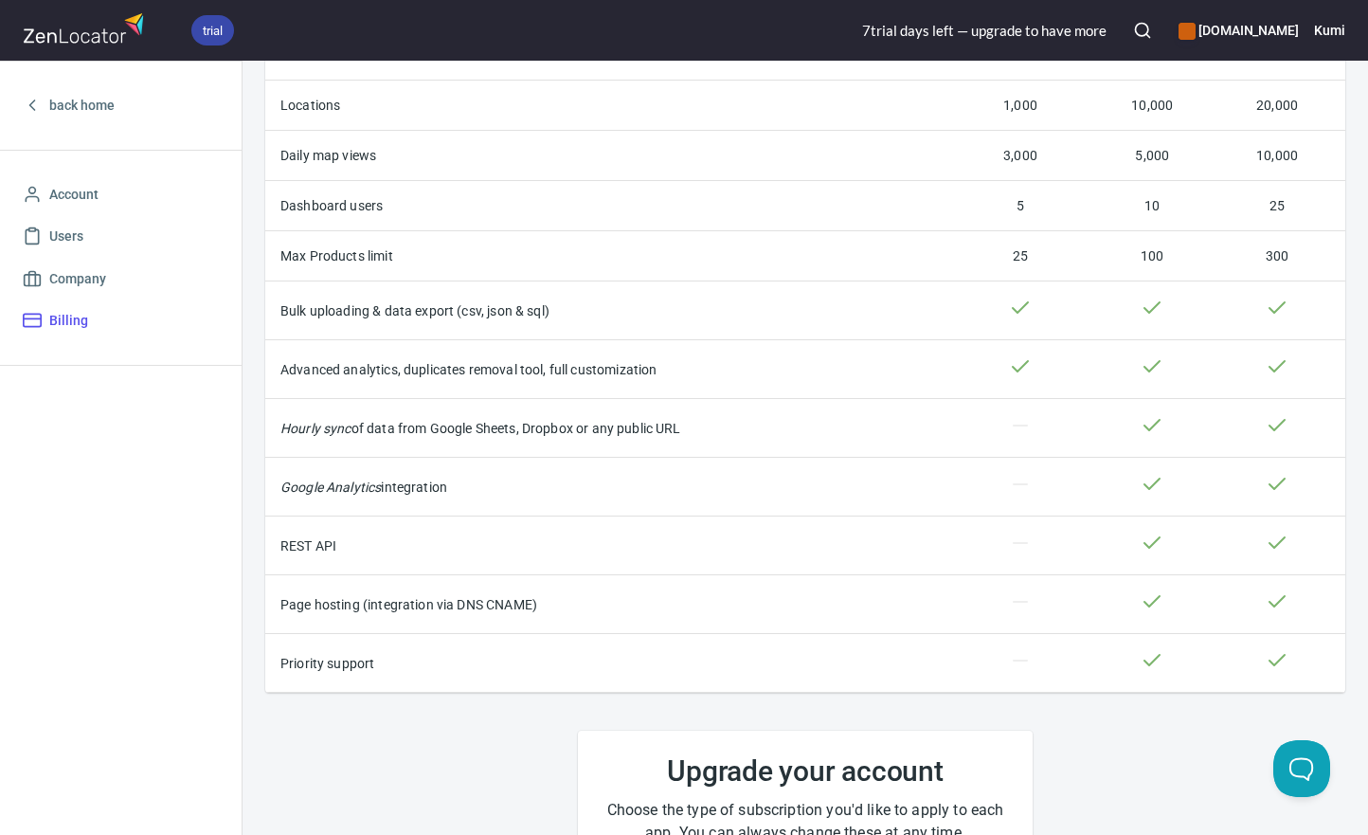
scroll to position [0, 0]
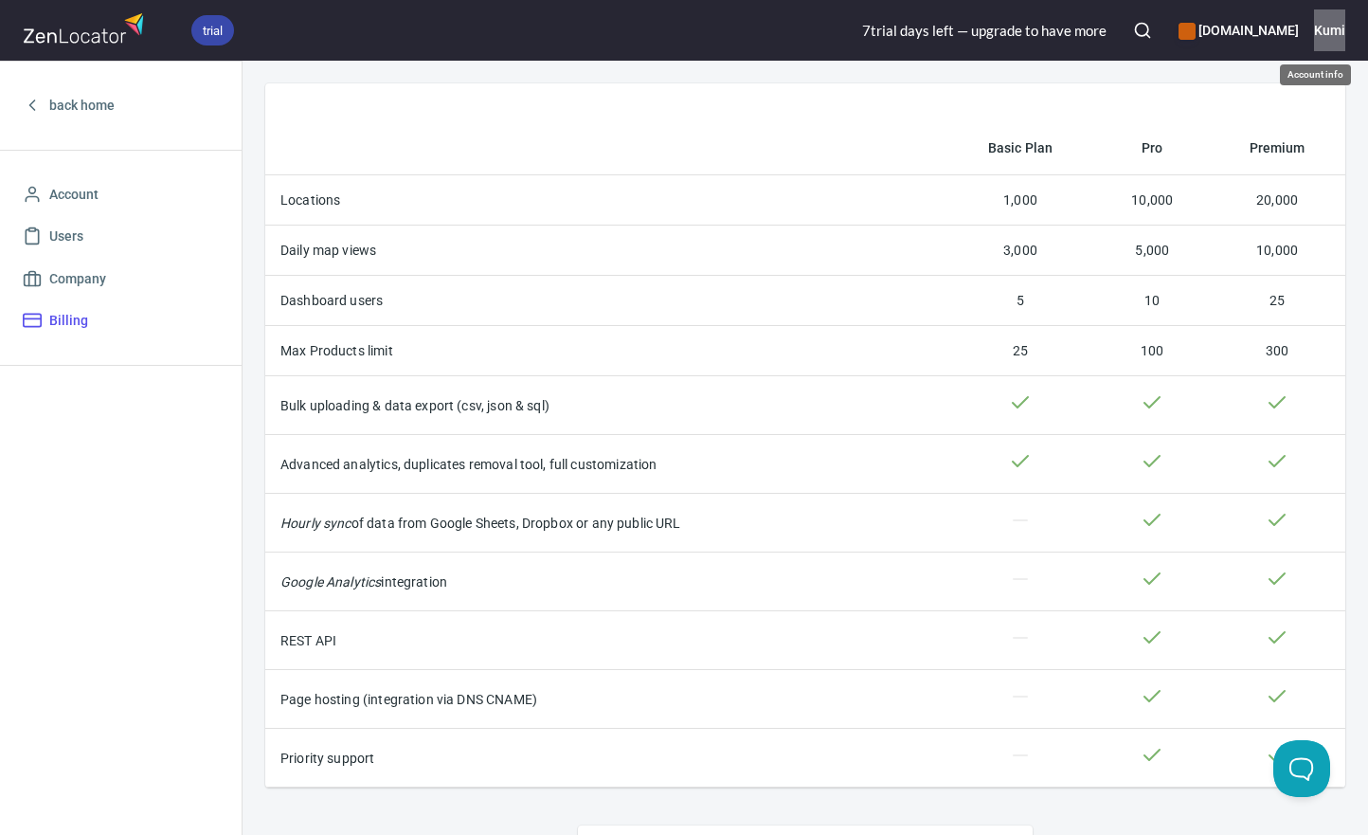
click at [1342, 16] on button "Kumi" at bounding box center [1329, 30] width 31 height 42
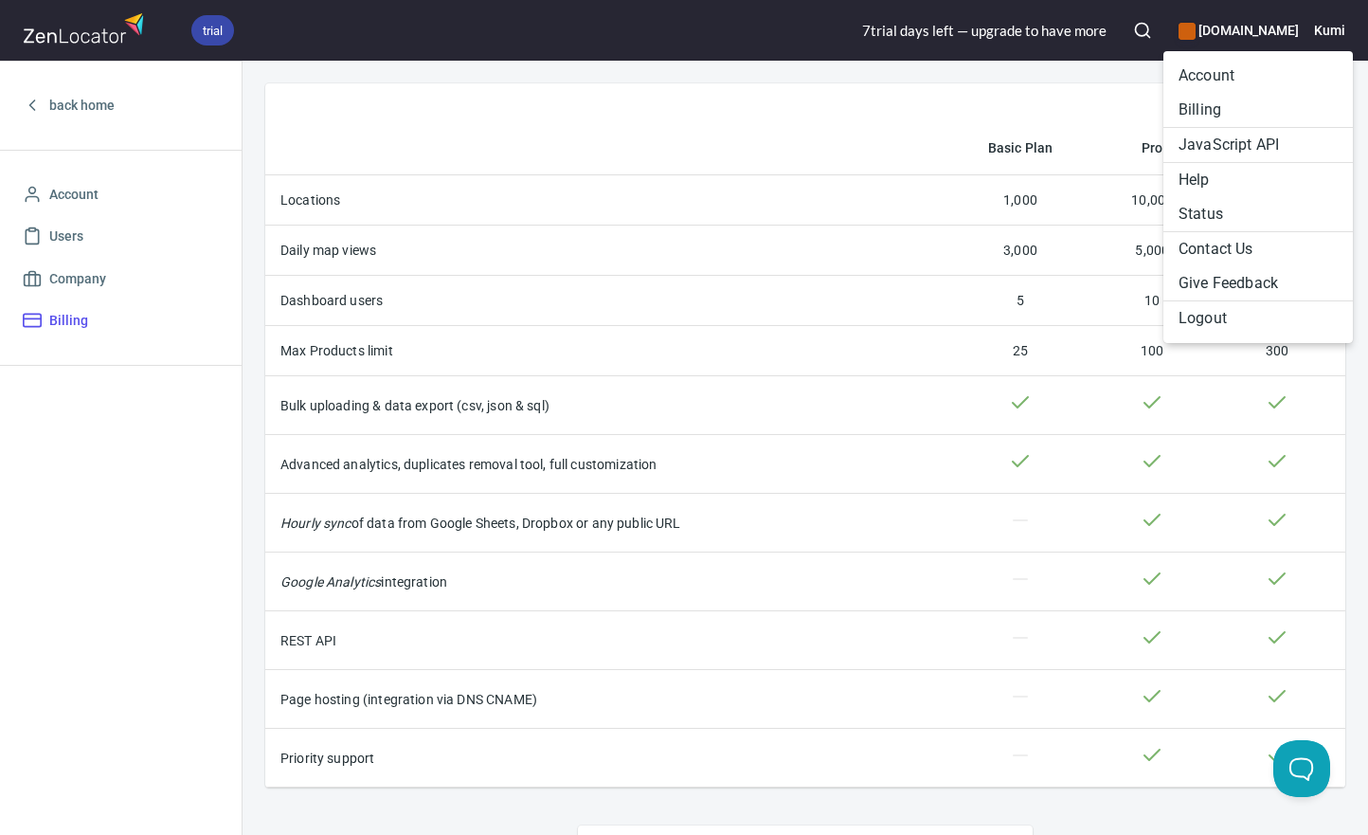
click at [1219, 315] on li "Logout" at bounding box center [1257, 318] width 189 height 34
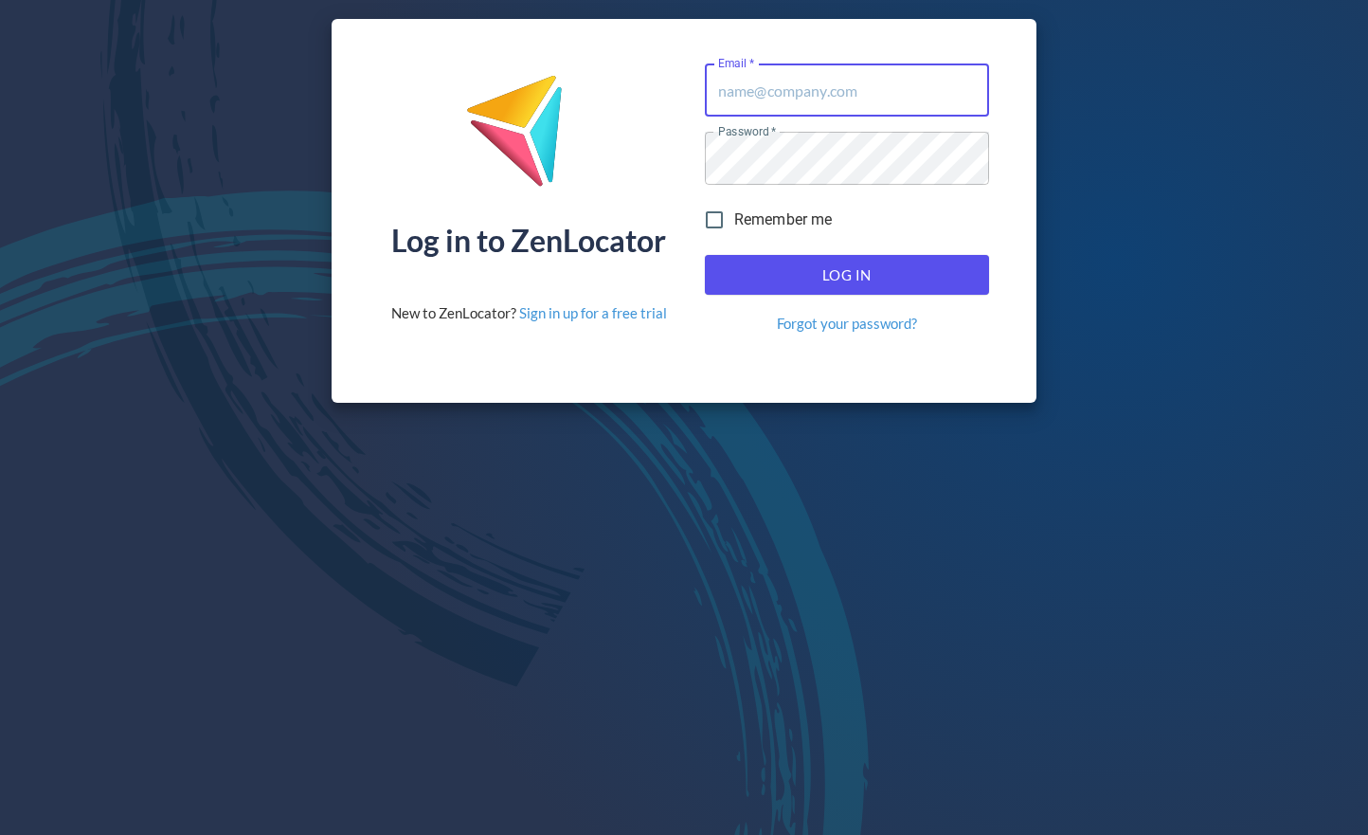
type input "[EMAIL_ADDRESS][DOMAIN_NAME]"
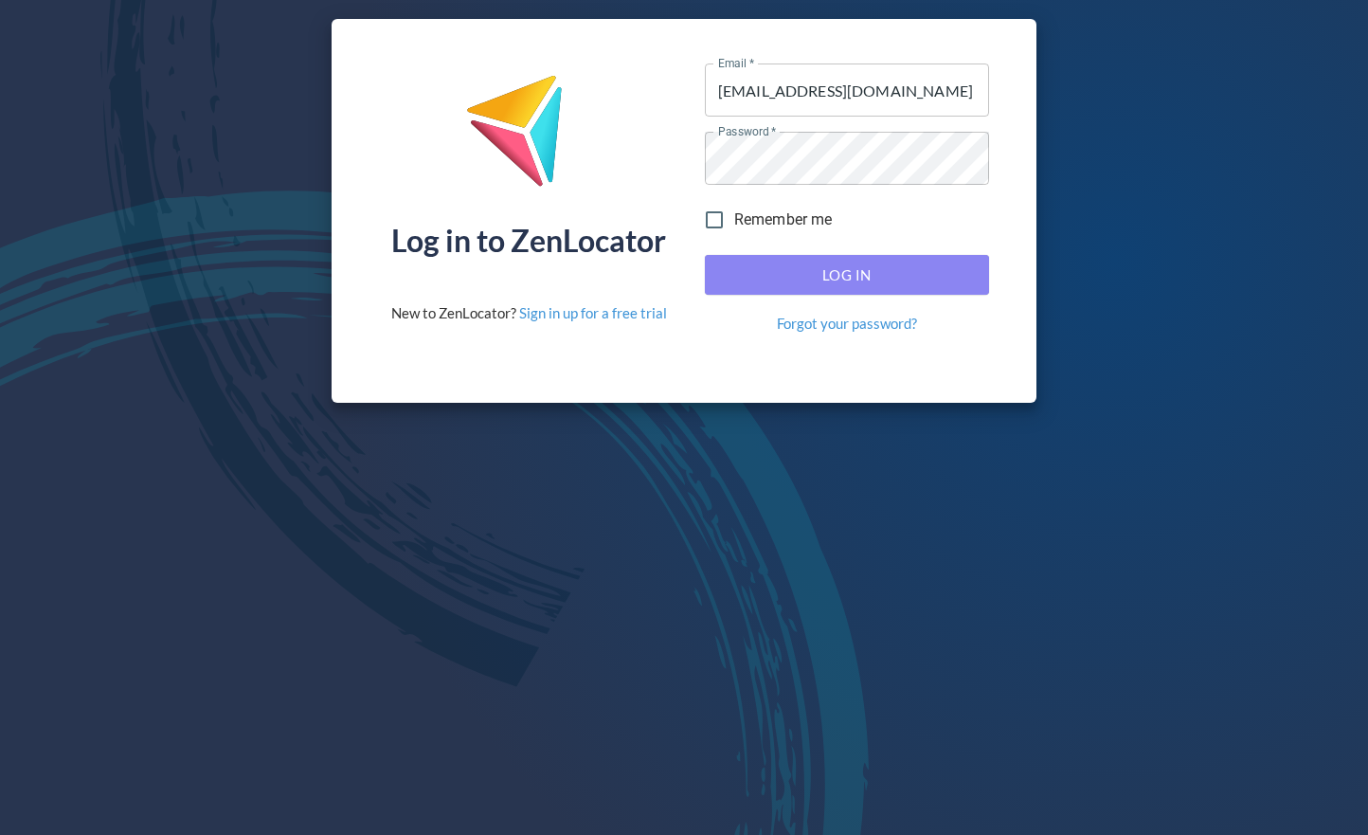
click at [774, 267] on span "Log In" at bounding box center [847, 274] width 243 height 25
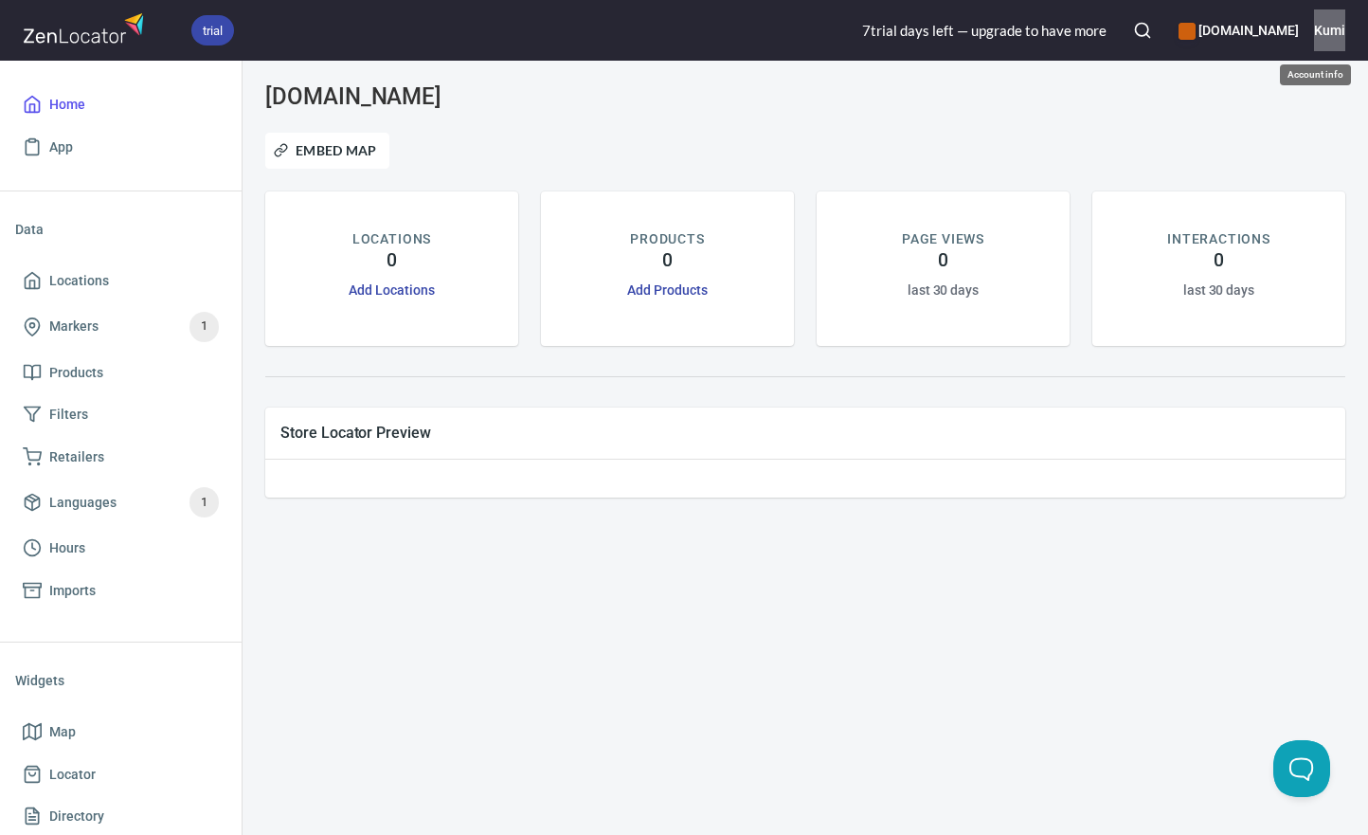
click at [1341, 27] on h6 "Kumi" at bounding box center [1329, 30] width 31 height 21
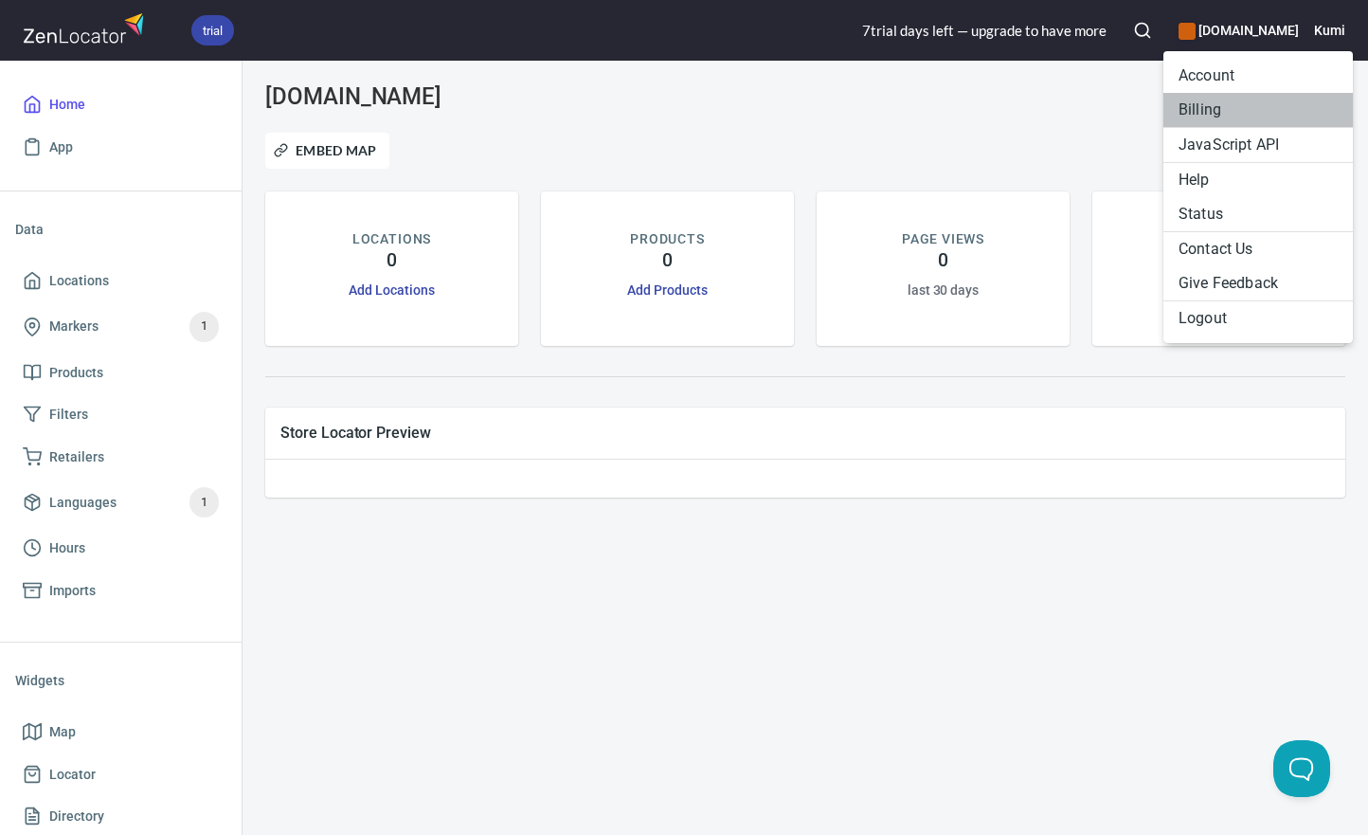
click at [1235, 101] on li "Billing" at bounding box center [1257, 110] width 189 height 34
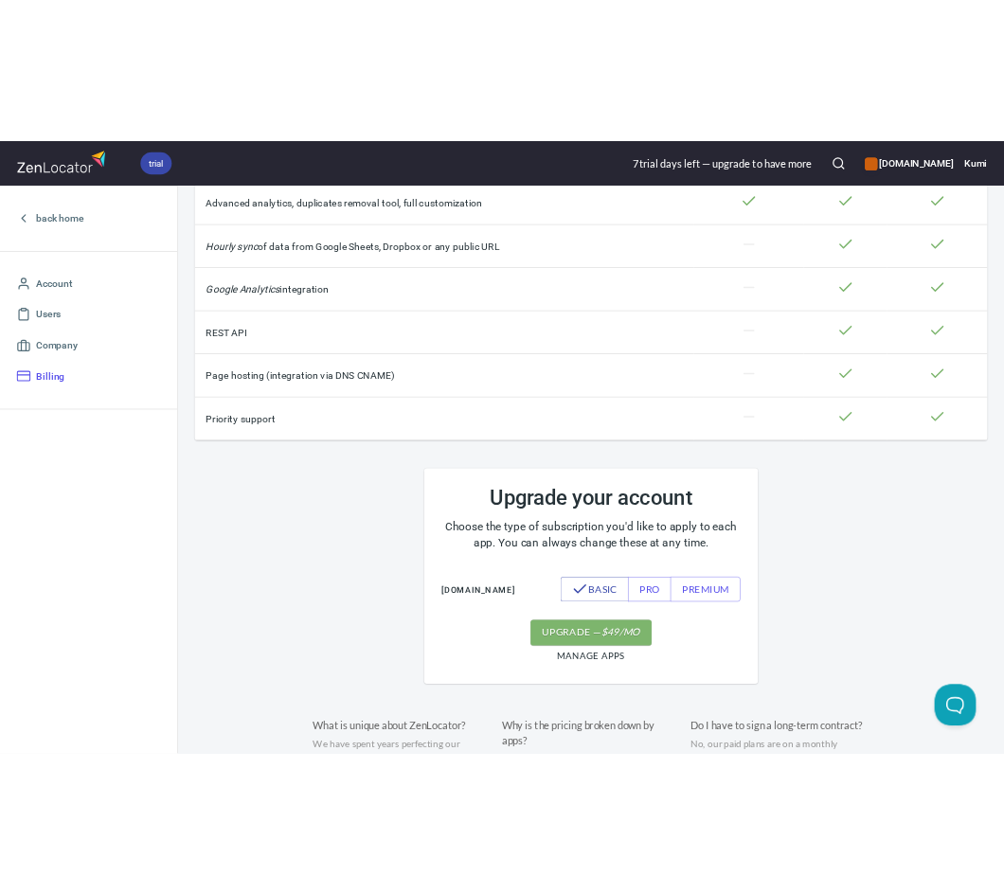
scroll to position [663, 0]
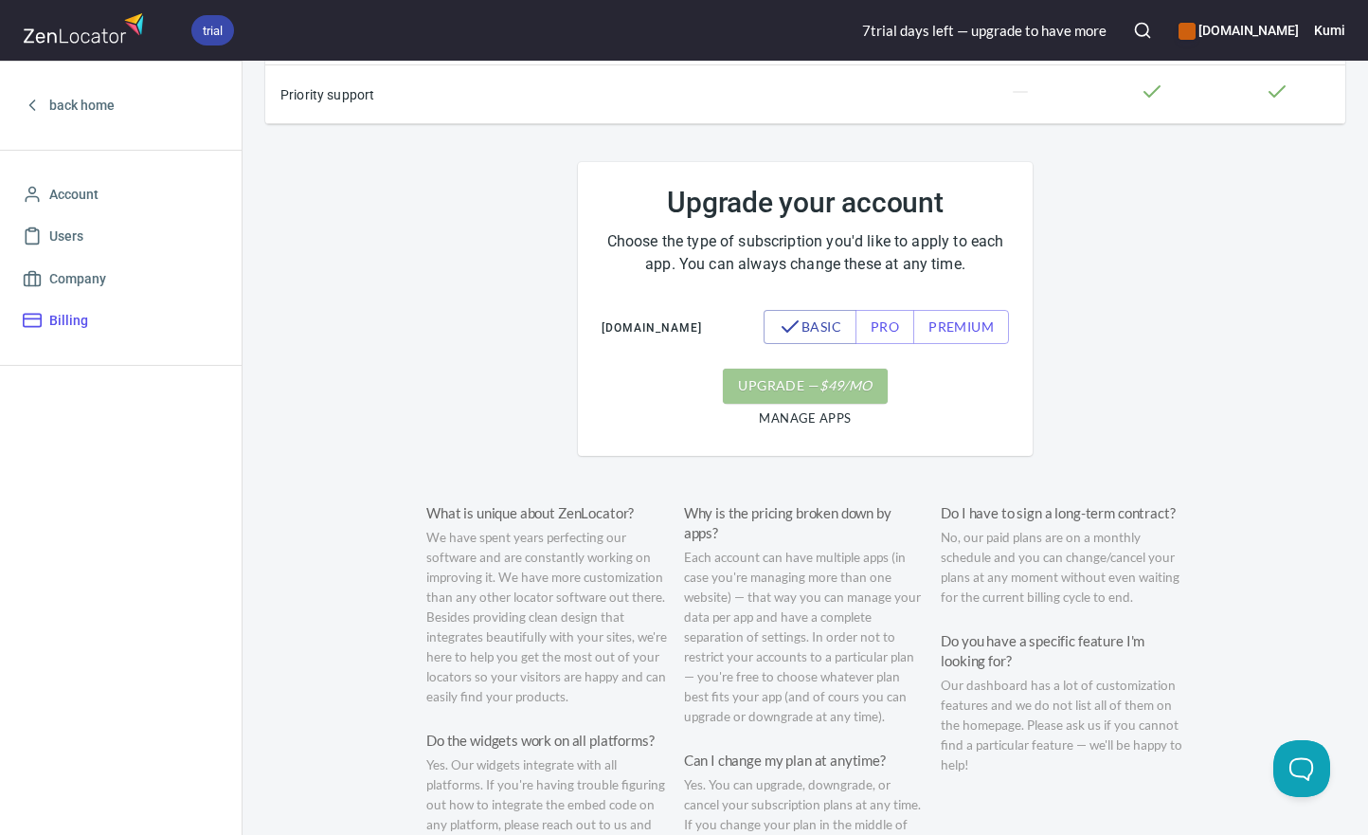
click at [797, 398] on span "upgrade — $ 49 /mo" at bounding box center [805, 386] width 134 height 24
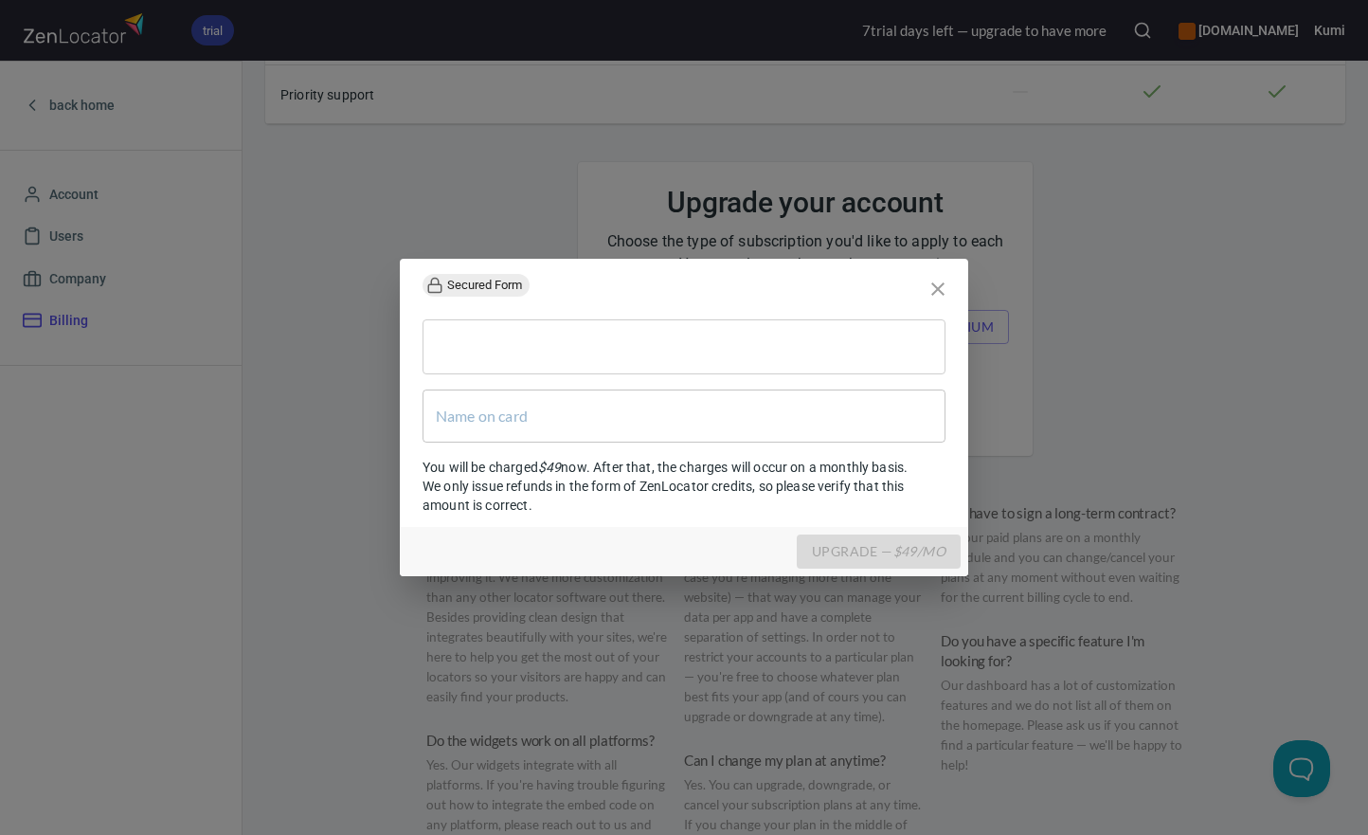
click at [1266, 673] on div "Secured Form ​ You will be charged $ 49 now. After that, the charges will occur…" at bounding box center [684, 417] width 1368 height 835
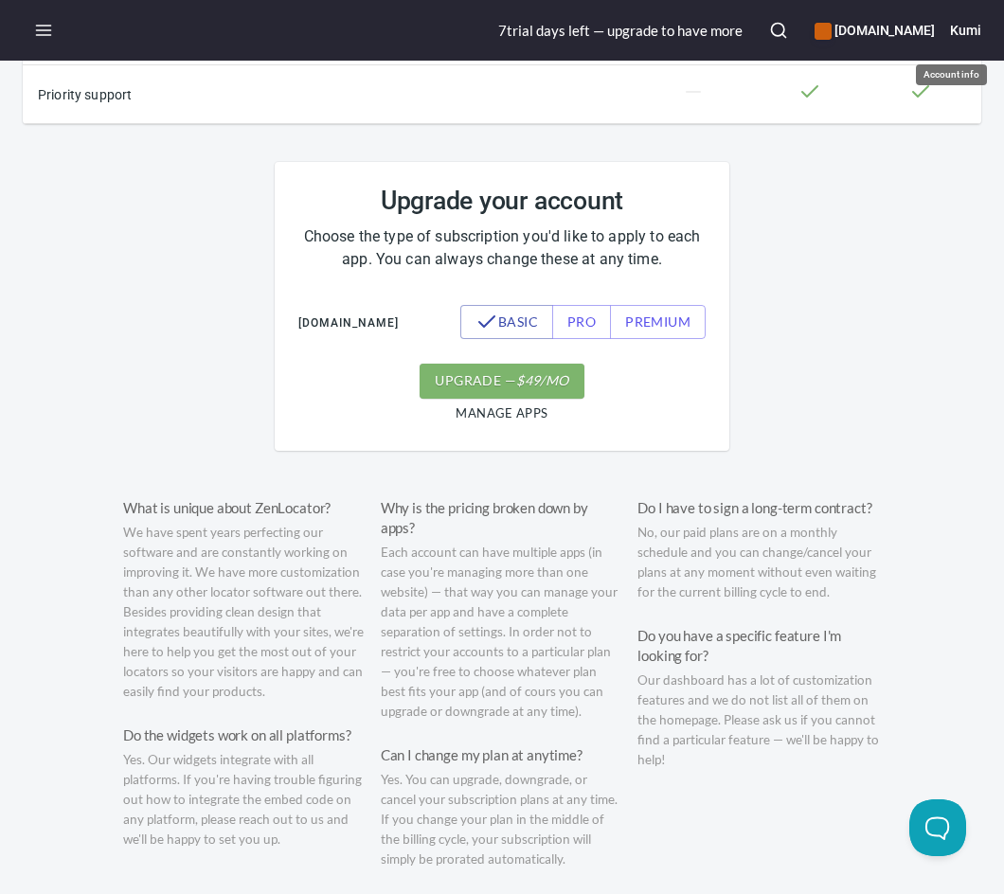
click at [973, 42] on button "Kumi" at bounding box center [965, 30] width 31 height 42
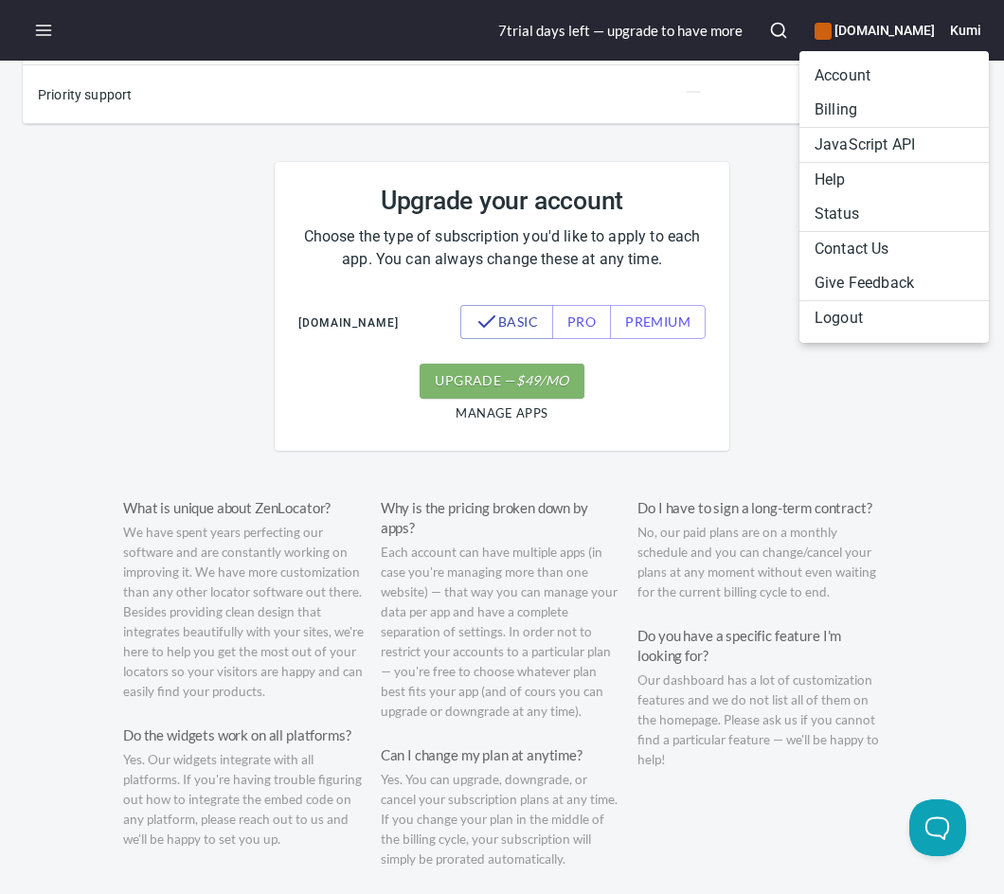
click at [846, 320] on li "Logout" at bounding box center [894, 318] width 189 height 34
